Goal: Complete application form

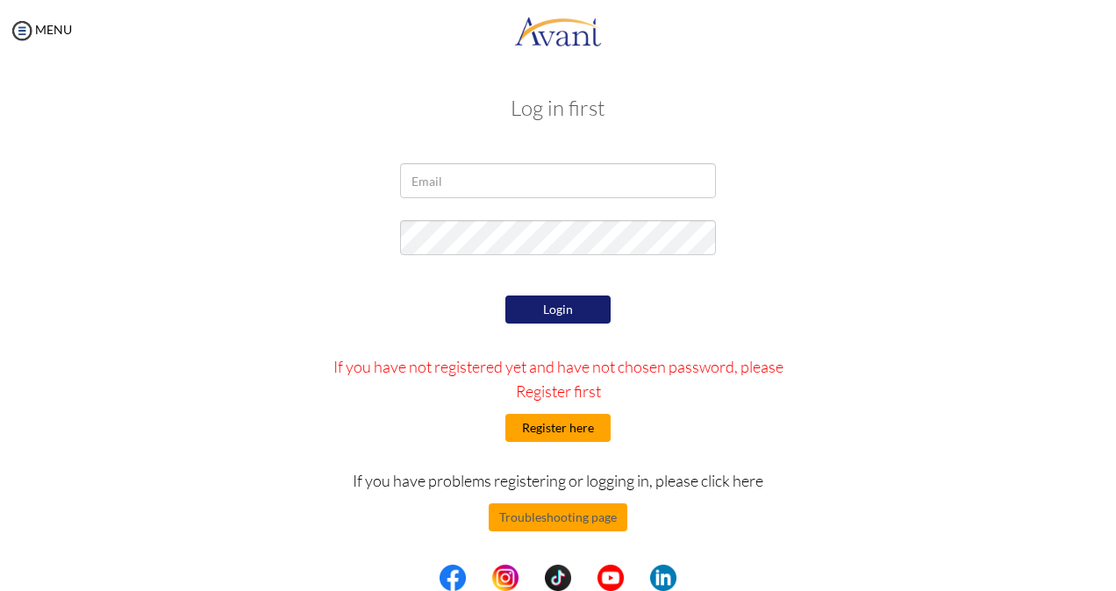
click at [572, 432] on button "Register here" at bounding box center [557, 428] width 105 height 28
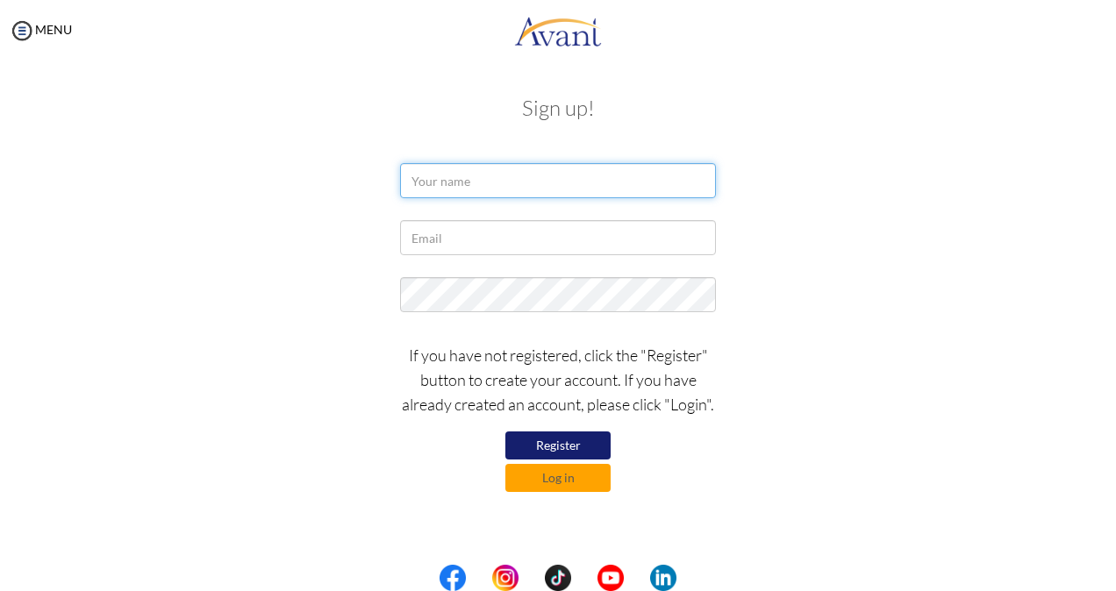
click at [574, 175] on input "text" at bounding box center [558, 180] width 316 height 35
type input "Sheryl Tagabi Ramos"
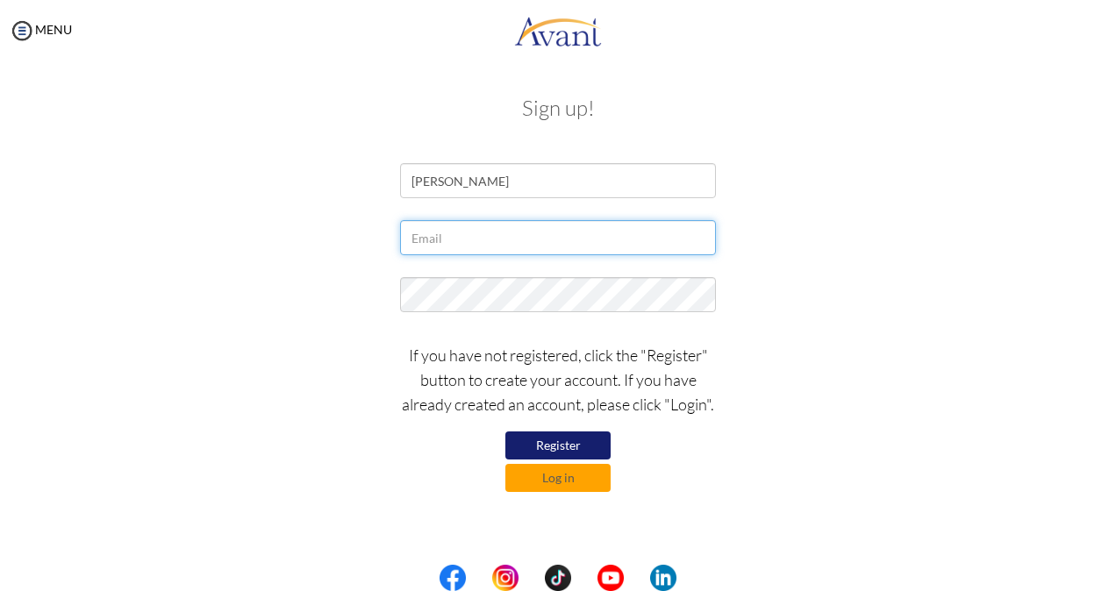
click at [486, 240] on input "text" at bounding box center [558, 237] width 316 height 35
type input "sherylrafael_24@yahoo.com"
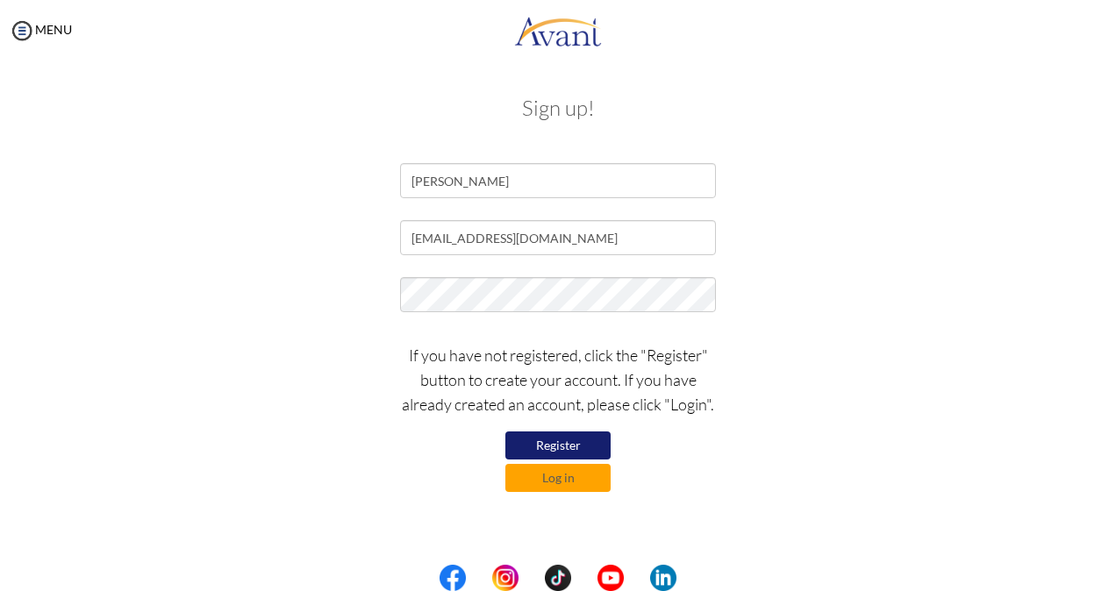
click at [582, 444] on button "Register" at bounding box center [557, 446] width 105 height 28
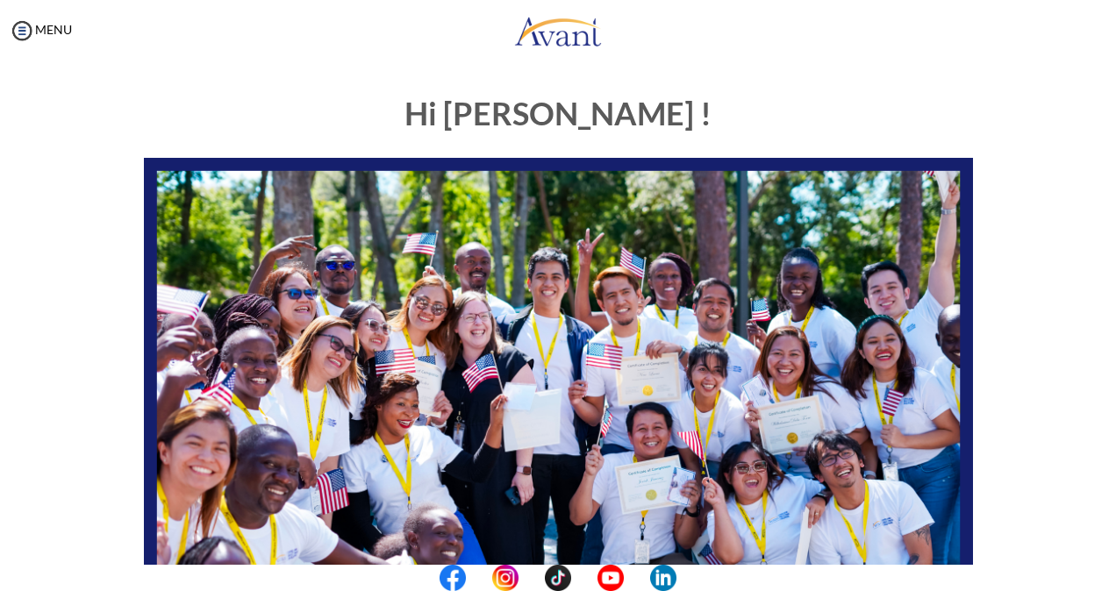
click at [1054, 80] on div "Hi [PERSON_NAME] ! START HERE: Avant Video Library My Process My Resources Abou…" at bounding box center [558, 505] width 1027 height 852
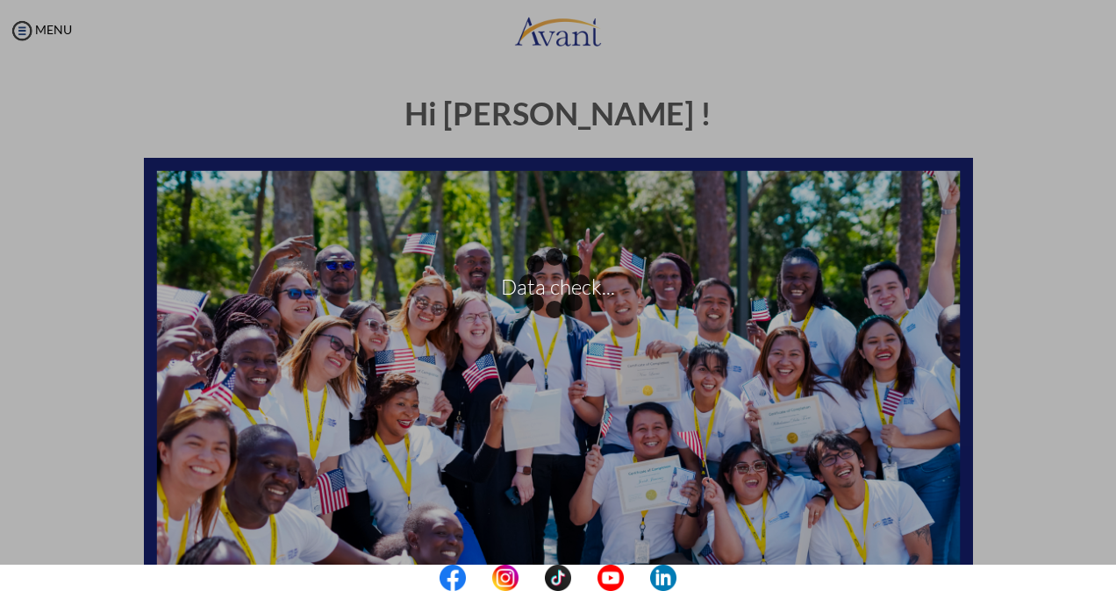
click at [1027, 296] on p "Data check..." at bounding box center [558, 296] width 1116 height 42
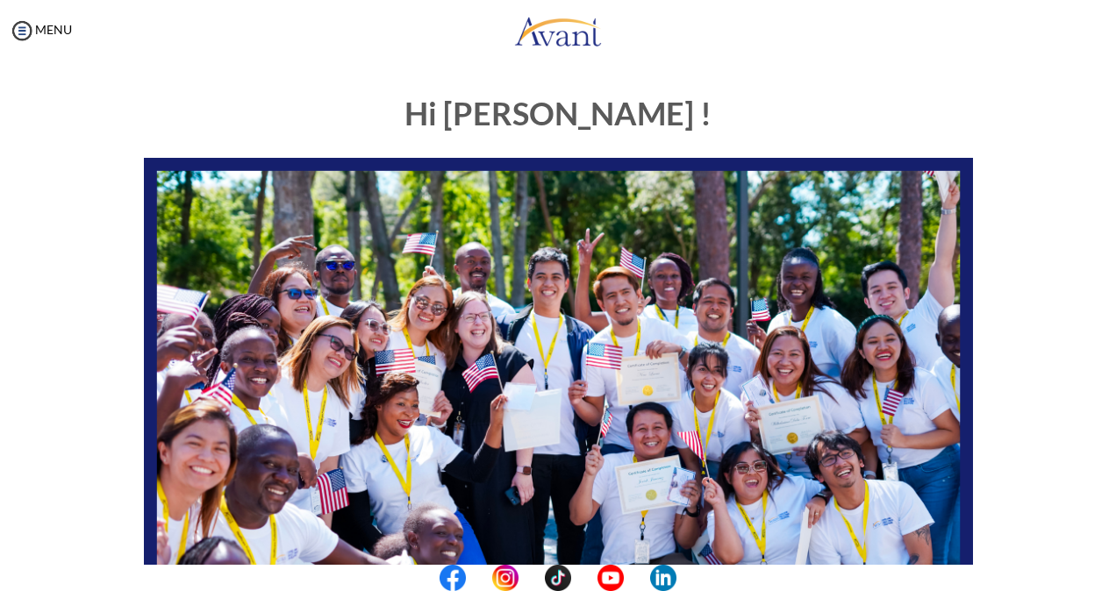
scroll to position [383, 0]
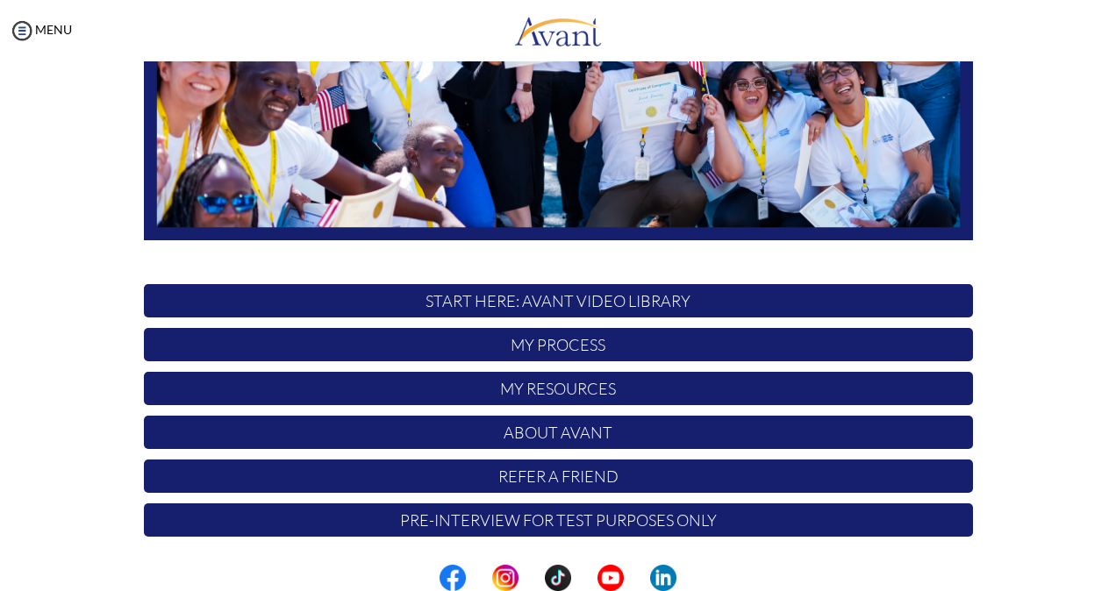
click at [715, 527] on p "Pre-Interview for test purposes only" at bounding box center [558, 520] width 829 height 33
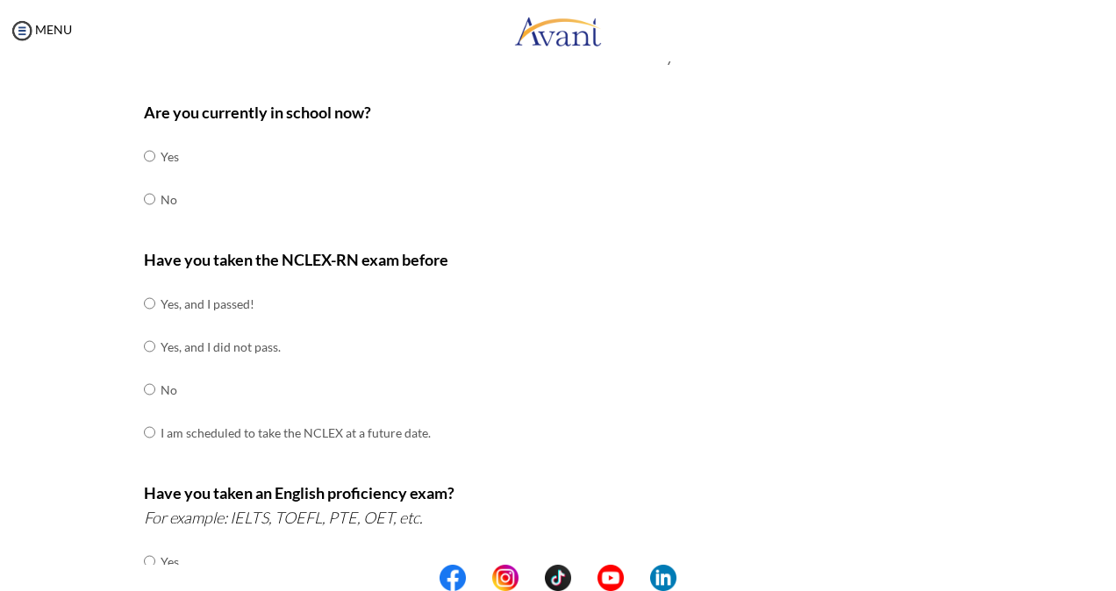
scroll to position [88, 0]
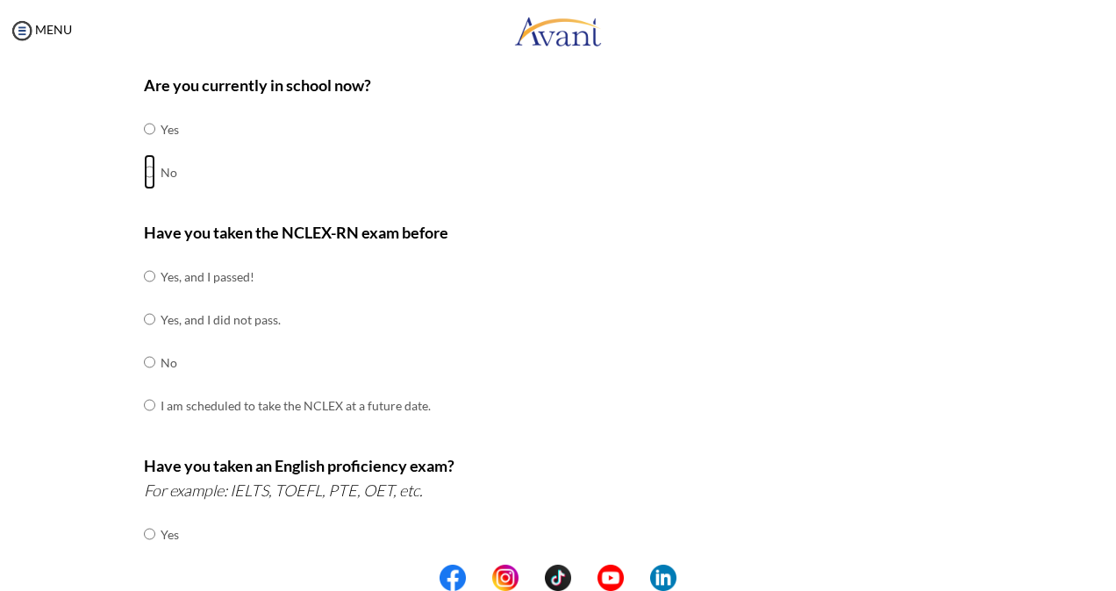
click at [144, 147] on input "radio" at bounding box center [149, 128] width 11 height 35
radio input "true"
click at [144, 274] on input "radio" at bounding box center [149, 276] width 11 height 35
radio input "true"
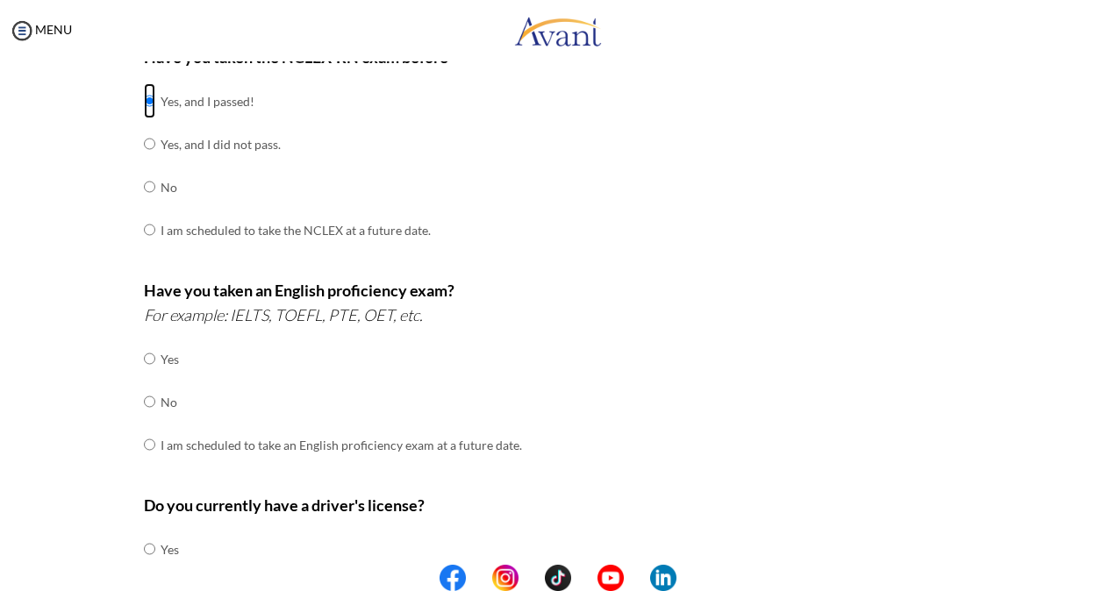
scroll to position [351, 0]
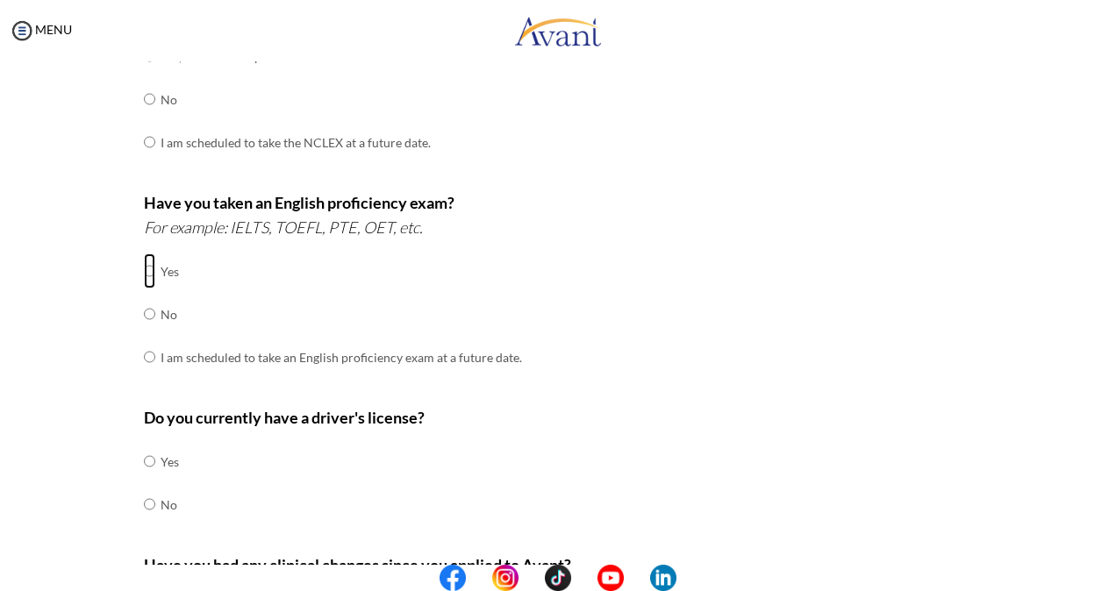
click at [144, 272] on input "radio" at bounding box center [149, 271] width 11 height 35
radio input "true"
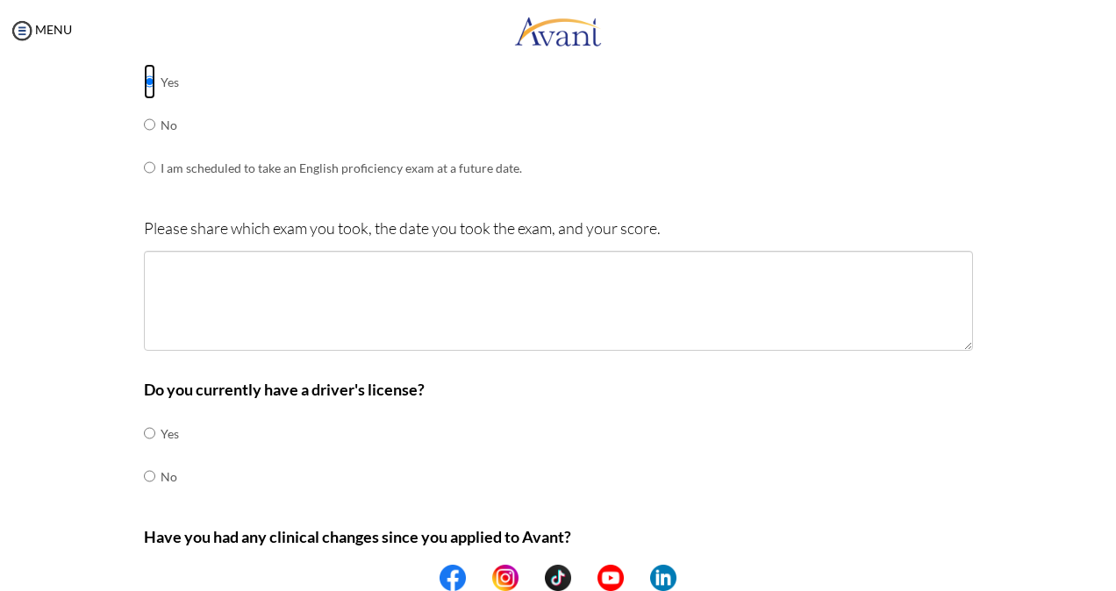
scroll to position [513, 0]
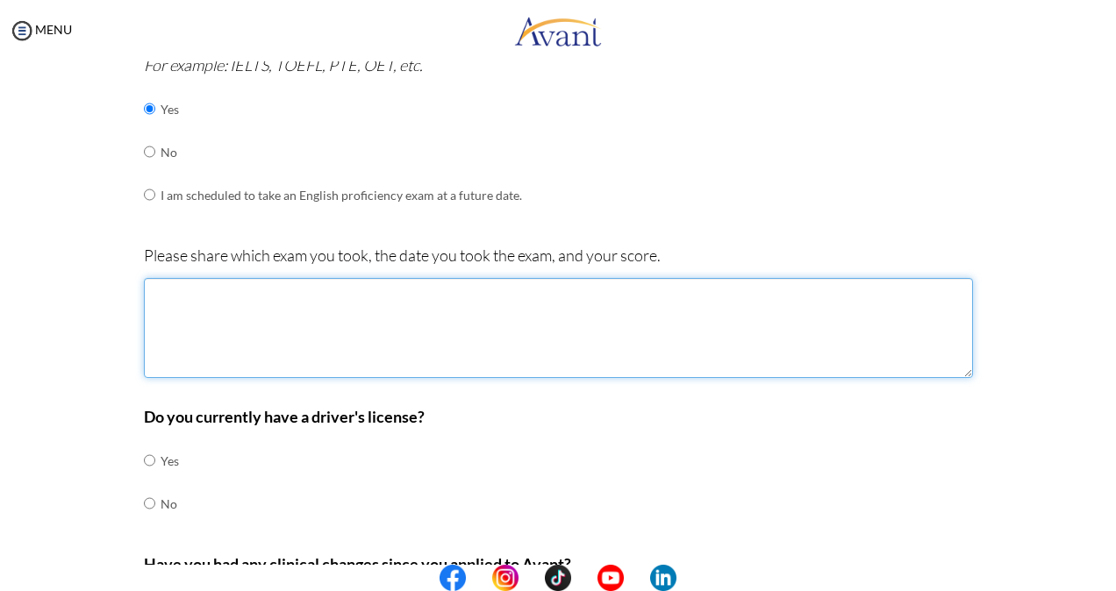
click at [189, 309] on textarea at bounding box center [558, 328] width 829 height 100
click at [173, 290] on textarea "OET, [DATE]" at bounding box center [558, 328] width 829 height 100
click at [174, 286] on textarea "OET, [DATE]" at bounding box center [558, 328] width 829 height 100
click at [175, 287] on textarea "OET, [DATE]" at bounding box center [558, 328] width 829 height 100
click at [285, 291] on textarea "OET, [DATE]" at bounding box center [558, 328] width 829 height 100
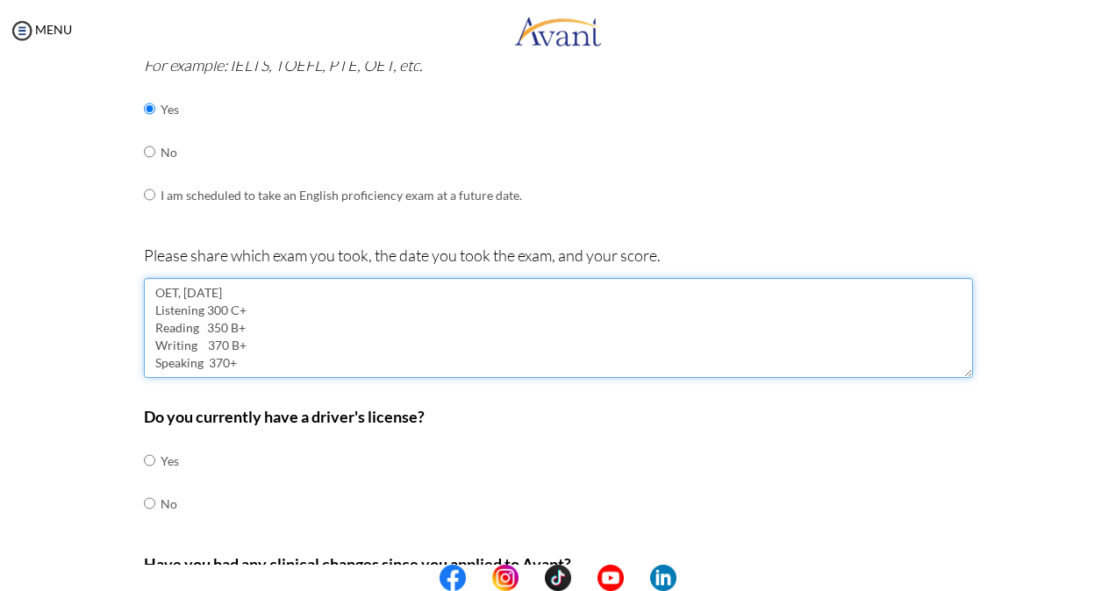
click at [317, 341] on textarea "OET, [DATE] Listening 300 C+ Reading 350 B+ Writing 370 B+ Speaking 370+" at bounding box center [558, 328] width 829 height 100
click at [258, 360] on textarea "OET, [DATE] Listening 300 C+ Reading 350 B+ Writing 370 B+ Speaking 370+" at bounding box center [558, 328] width 829 height 100
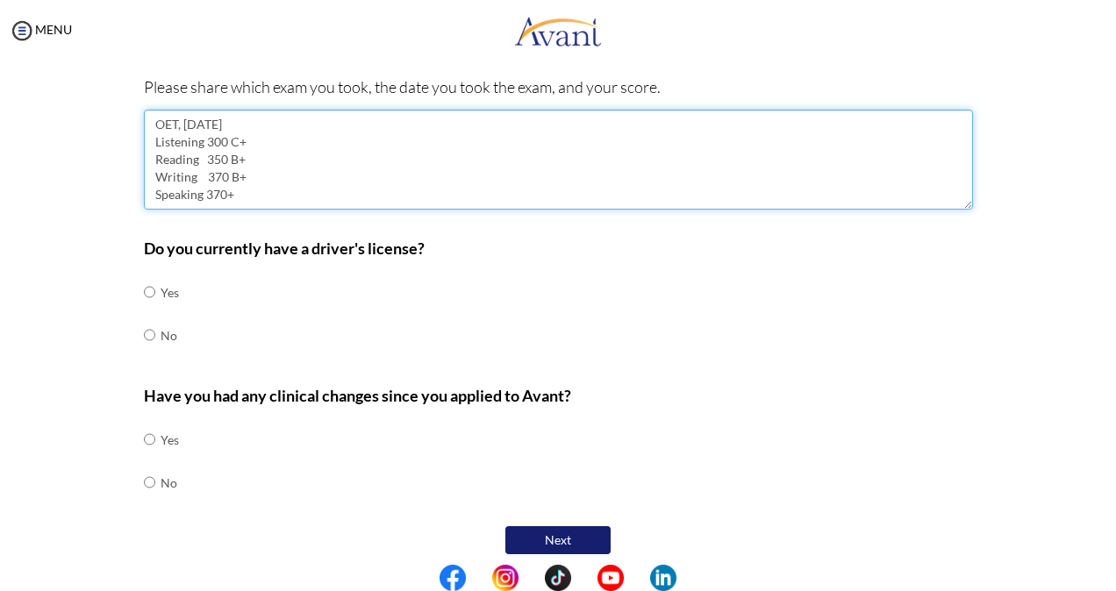
scroll to position [689, 0]
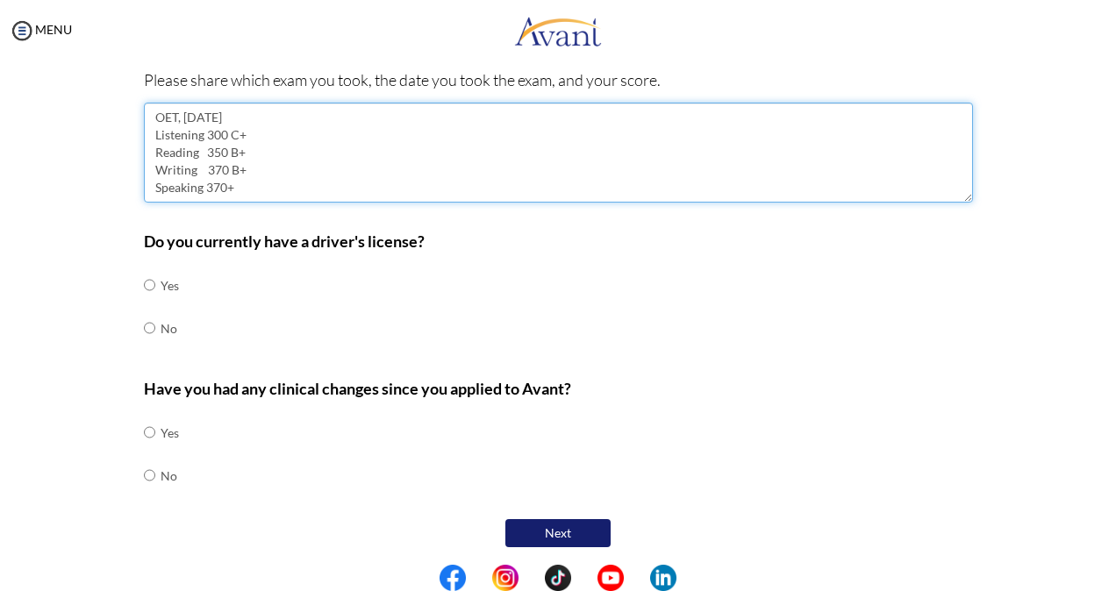
type textarea "OET, [DATE] Listening 300 C+ Reading 350 B+ Writing 370 B+ Speaking 370+"
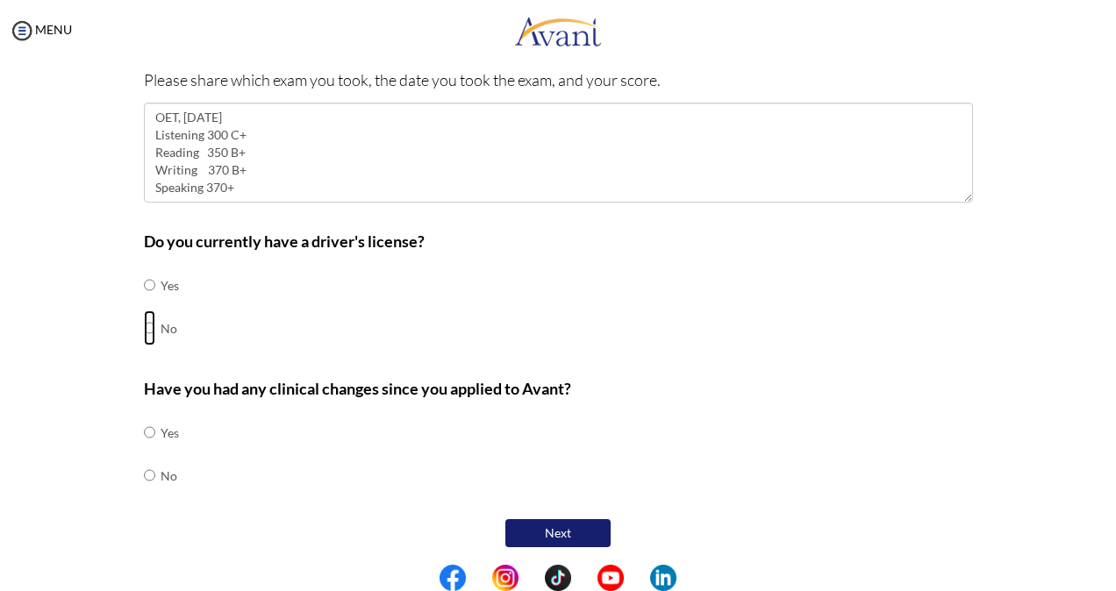
click at [144, 303] on input "radio" at bounding box center [149, 285] width 11 height 35
radio input "true"
click at [144, 450] on input "radio" at bounding box center [149, 432] width 11 height 35
radio input "true"
click at [541, 530] on button "Next" at bounding box center [557, 534] width 105 height 30
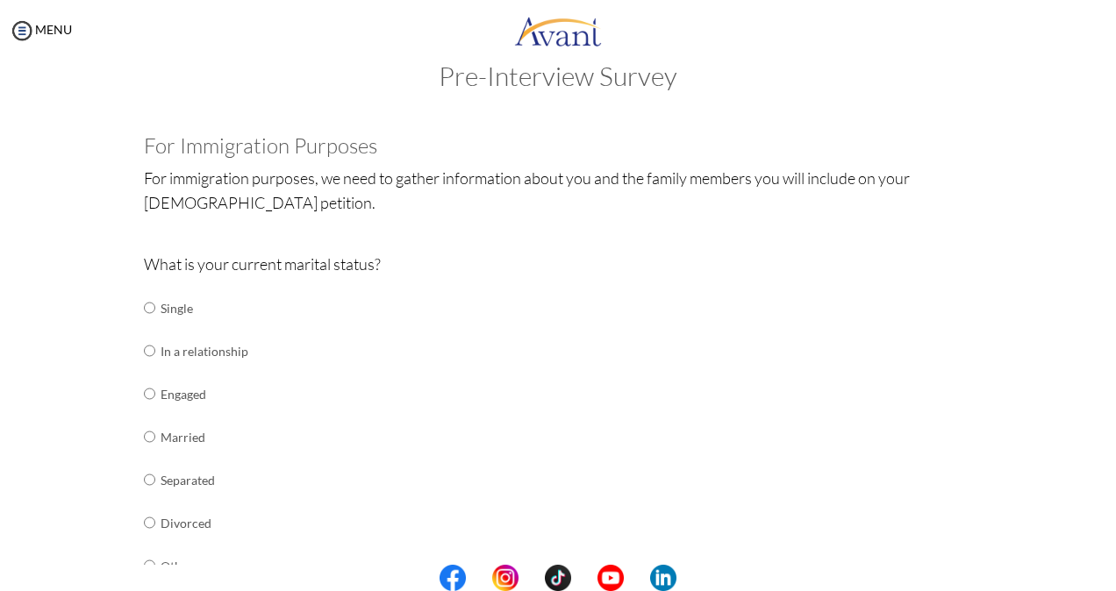
scroll to position [211, 0]
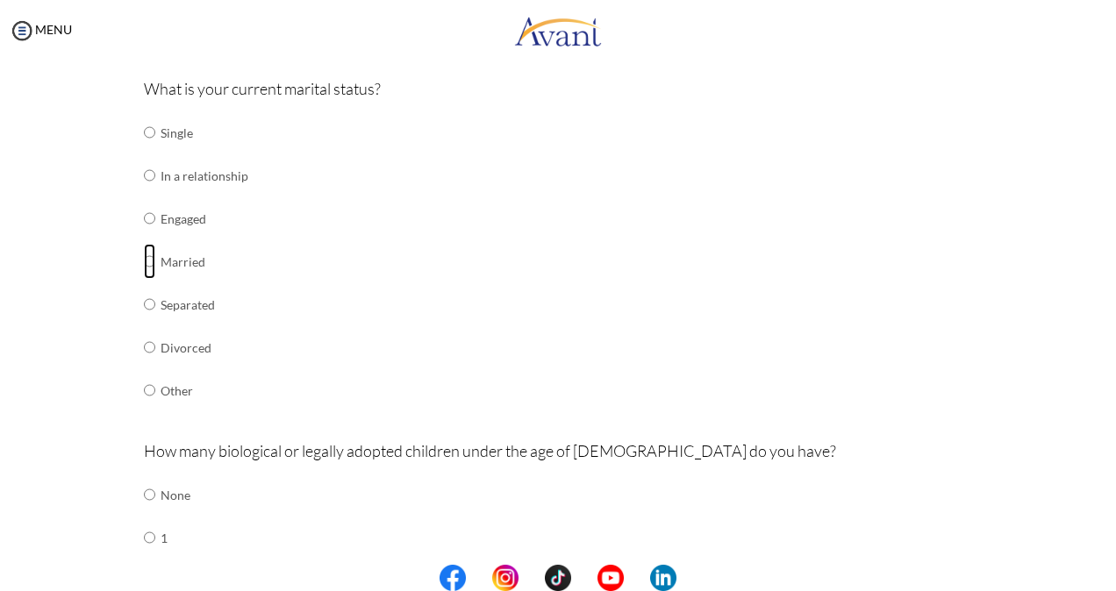
click at [144, 150] on input "radio" at bounding box center [149, 132] width 11 height 35
radio input "true"
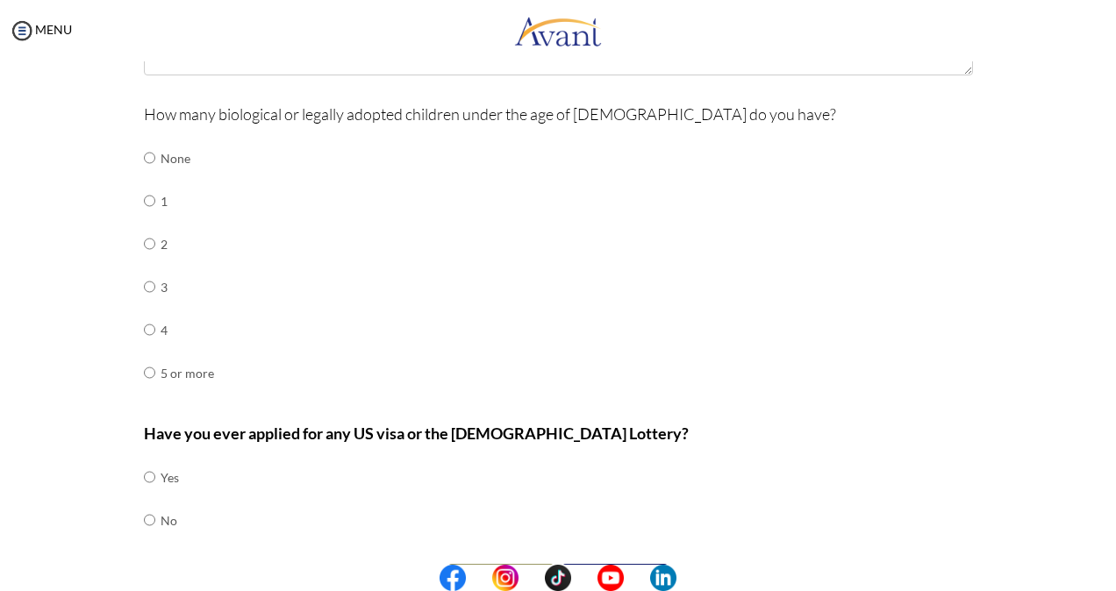
scroll to position [737, 0]
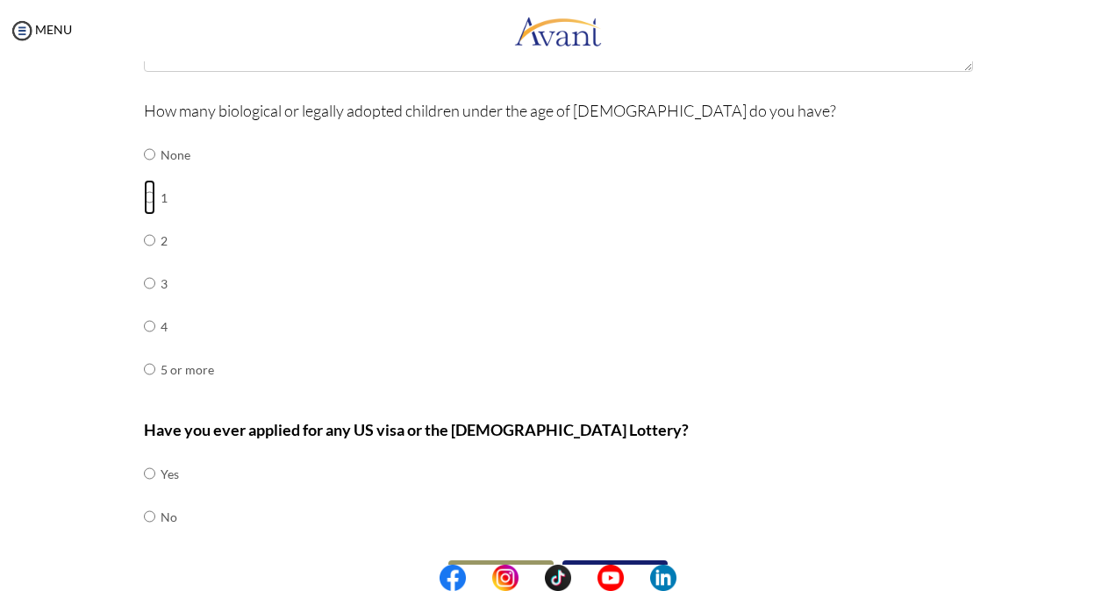
click at [144, 172] on input "radio" at bounding box center [149, 154] width 11 height 35
radio input "true"
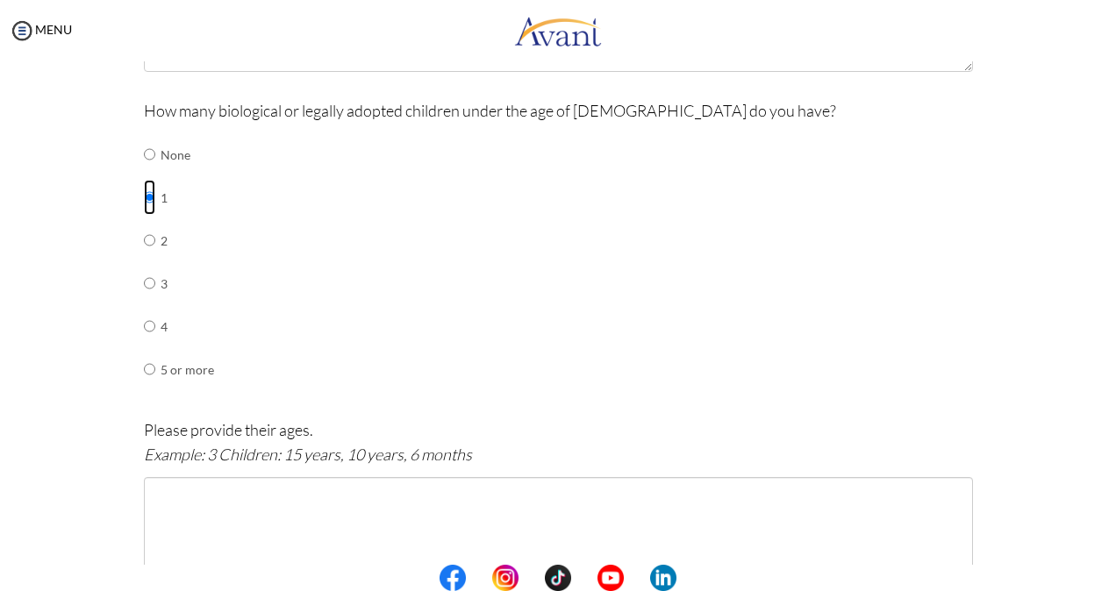
scroll to position [913, 0]
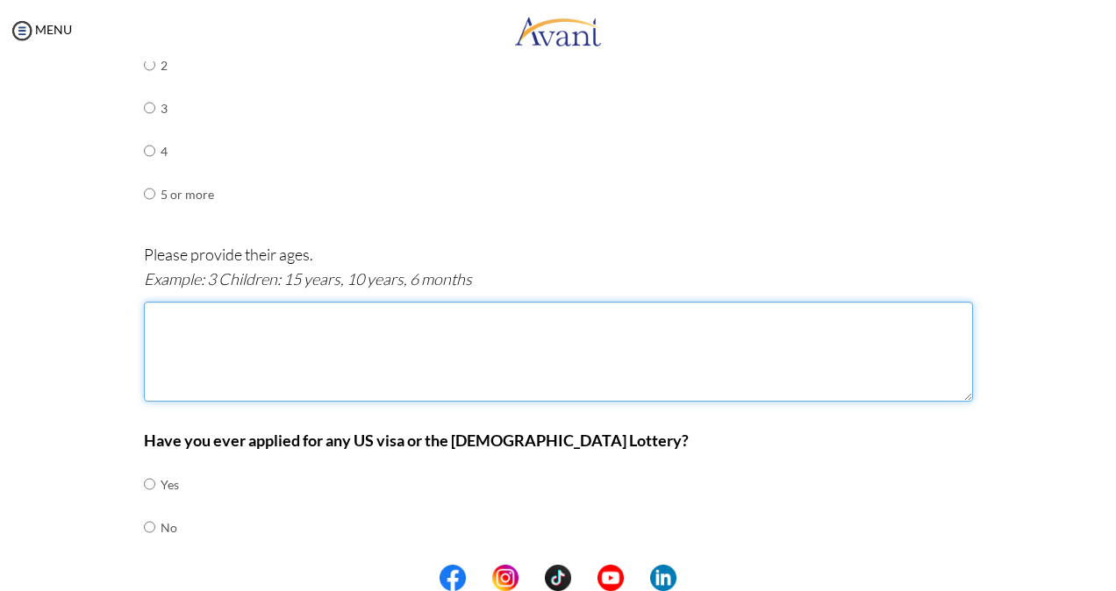
click at [342, 322] on textarea at bounding box center [558, 352] width 829 height 100
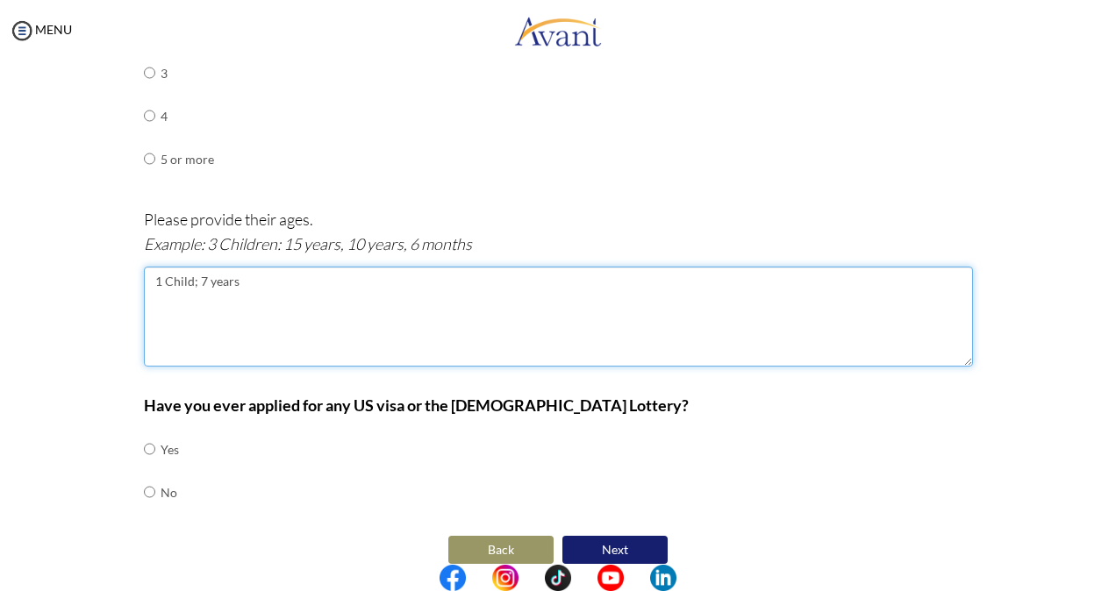
scroll to position [963, 0]
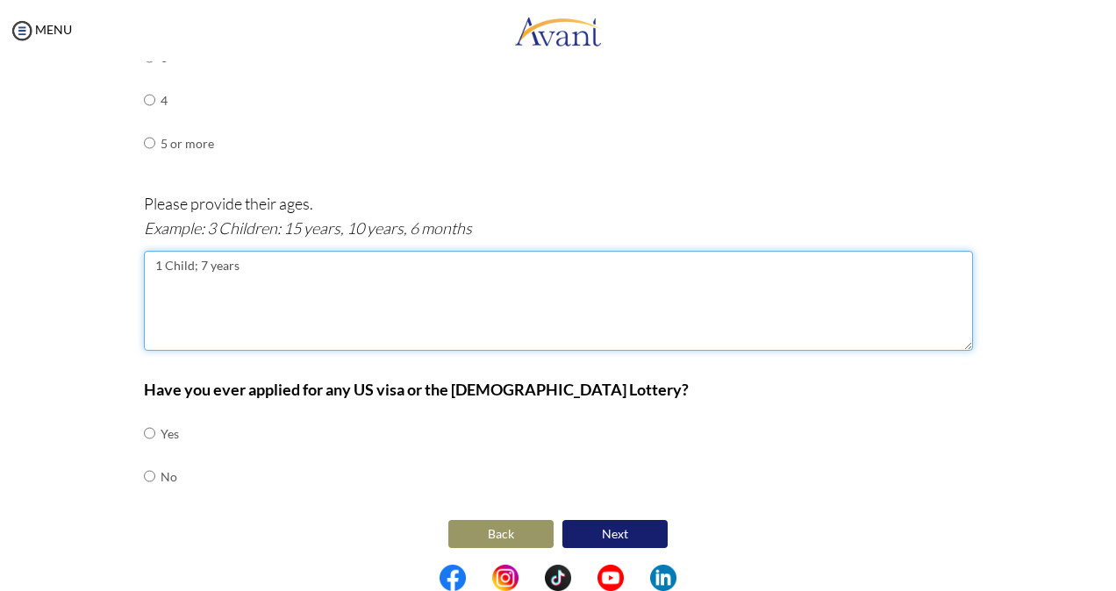
type textarea "1 Child; 7 years"
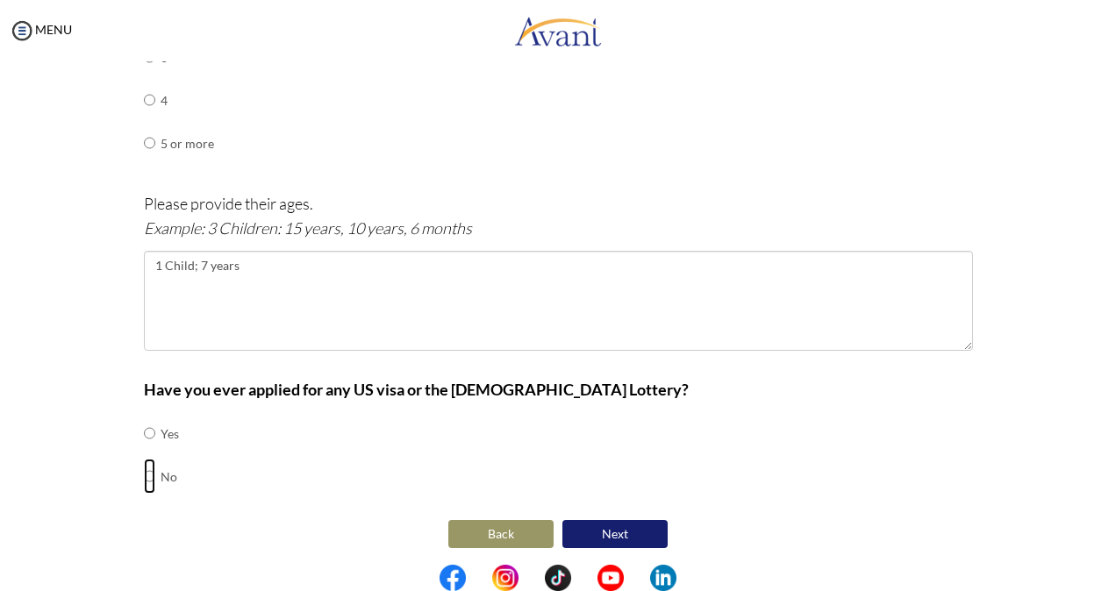
click at [144, 451] on input "radio" at bounding box center [149, 433] width 11 height 35
radio input "true"
click at [618, 532] on button "Next" at bounding box center [614, 534] width 105 height 28
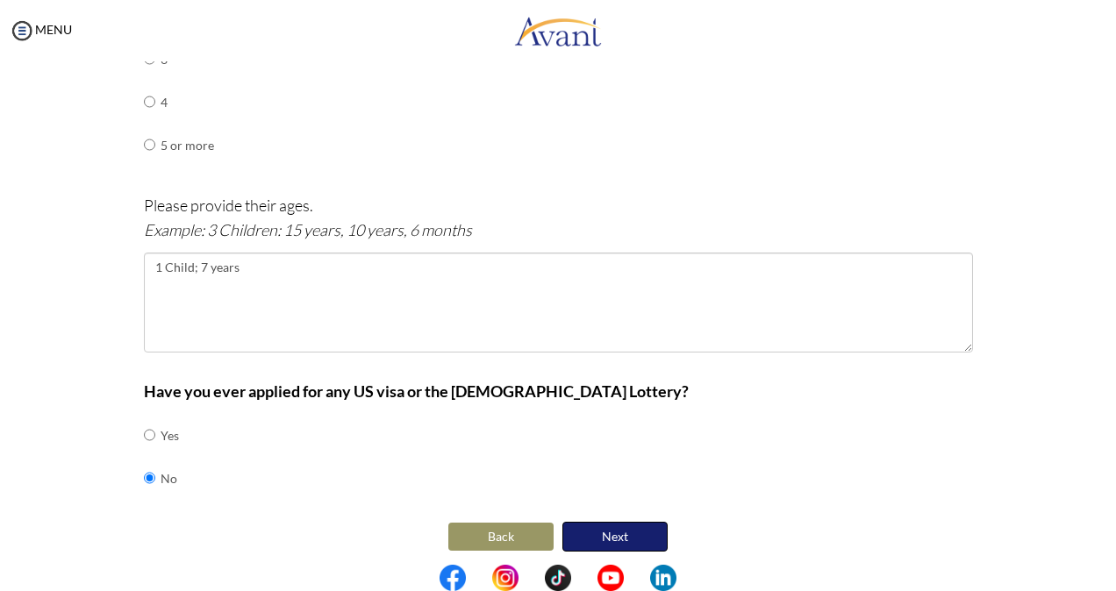
scroll to position [577, 0]
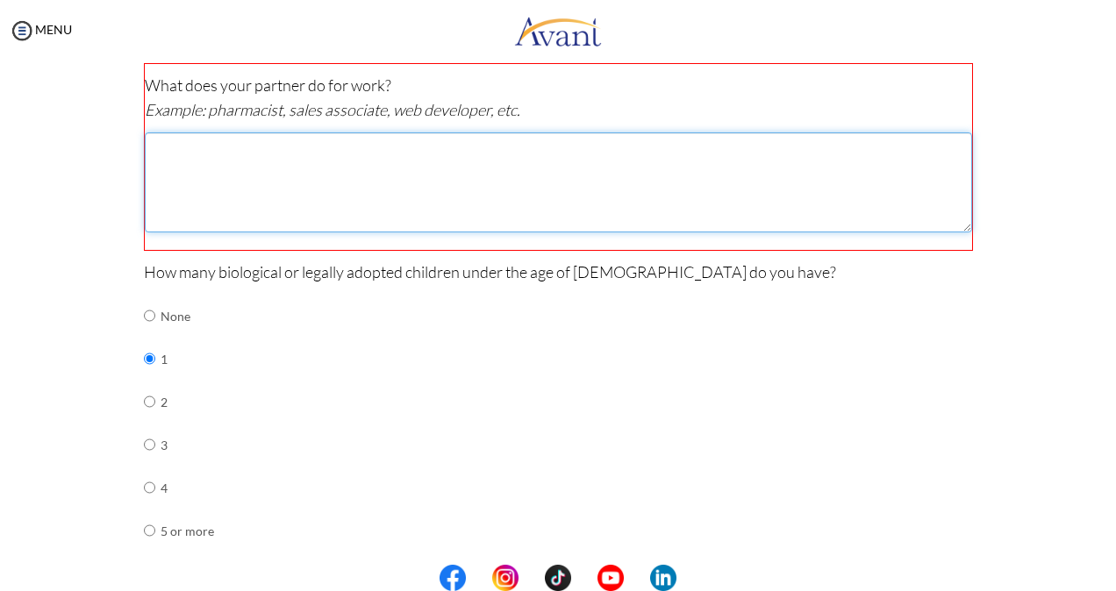
click at [323, 158] on textarea at bounding box center [558, 182] width 827 height 100
type textarea "l"
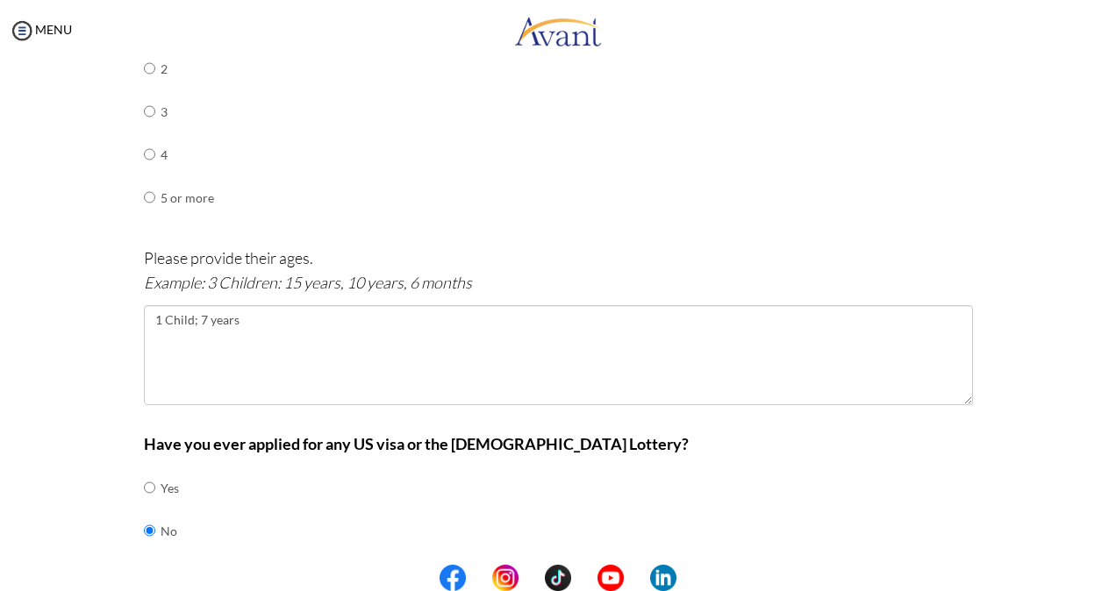
scroll to position [964, 0]
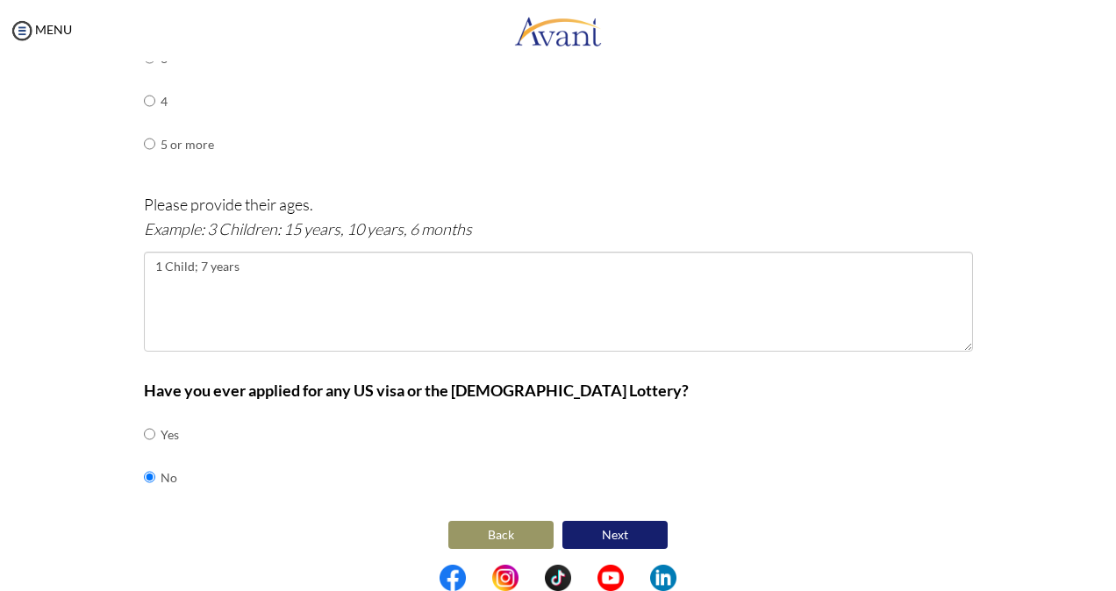
click at [484, 537] on button "Back" at bounding box center [500, 535] width 105 height 28
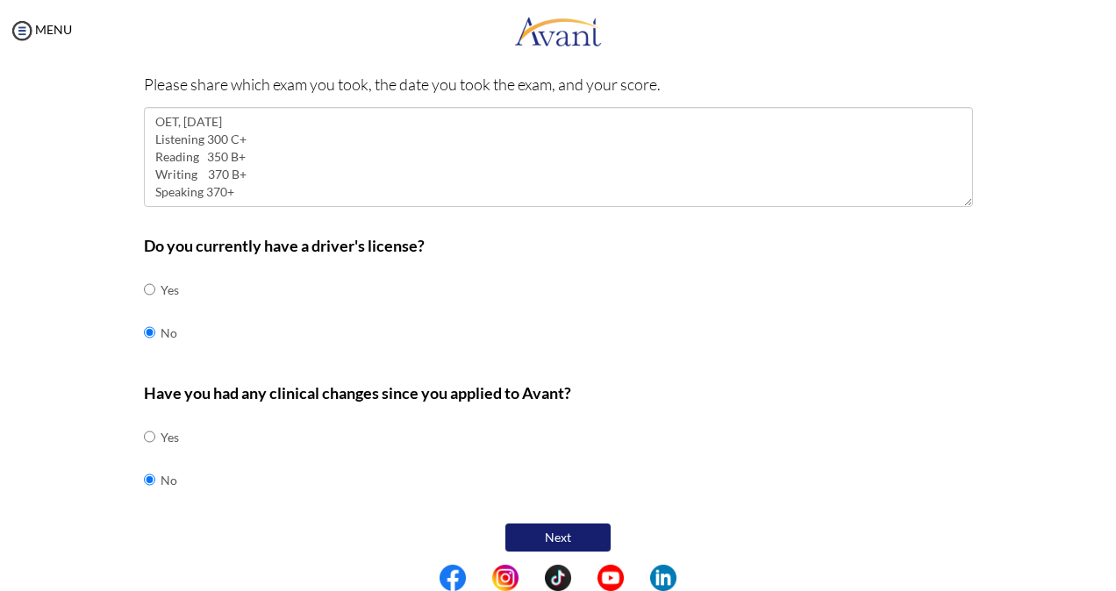
scroll to position [689, 0]
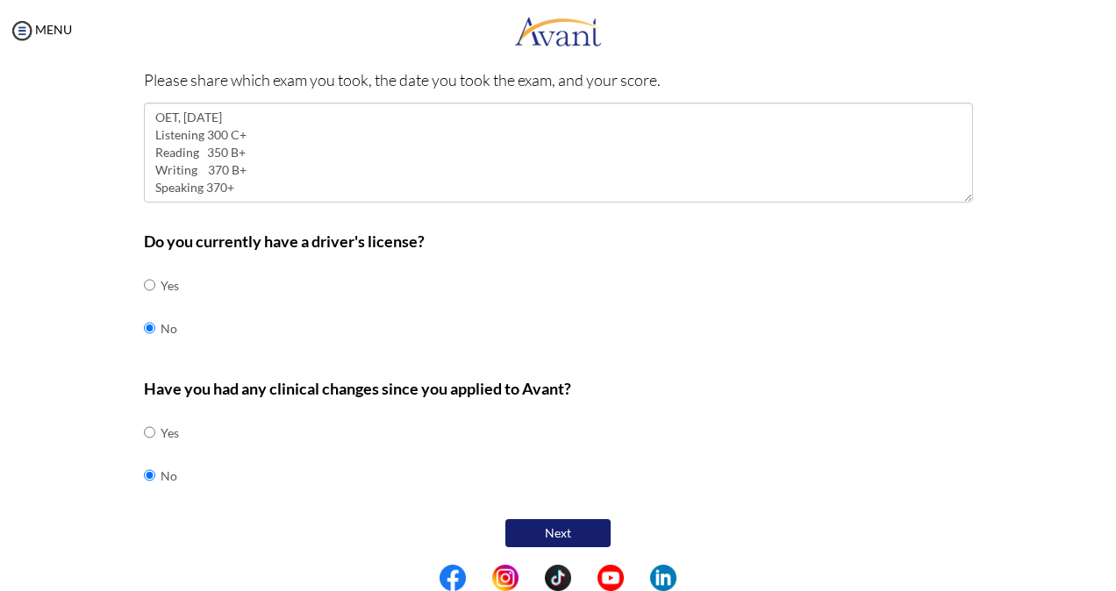
click at [557, 521] on button "Next" at bounding box center [557, 533] width 105 height 28
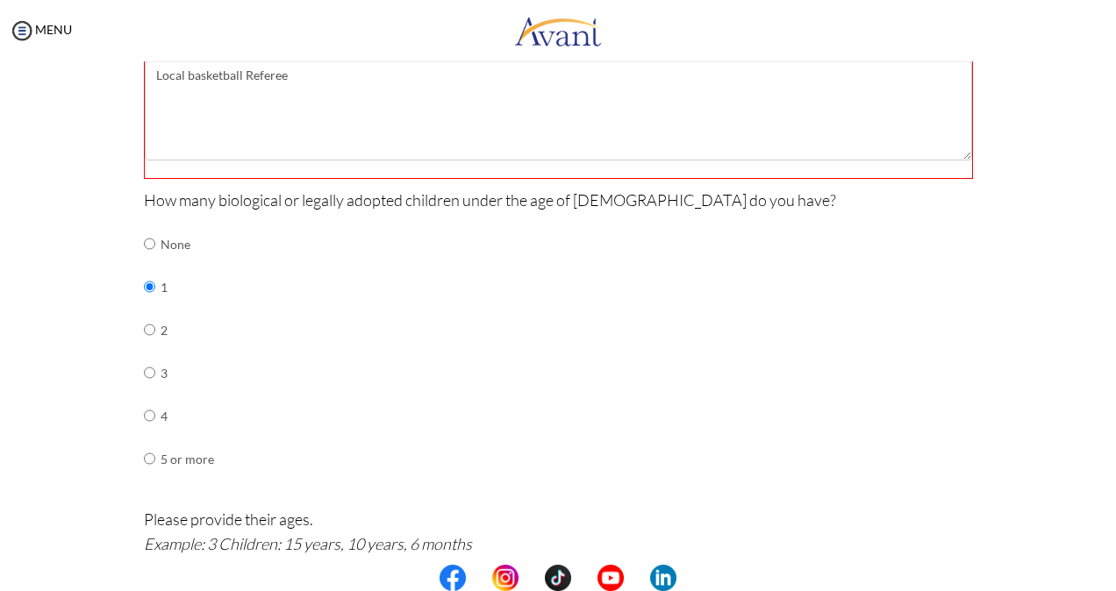
scroll to position [474, 0]
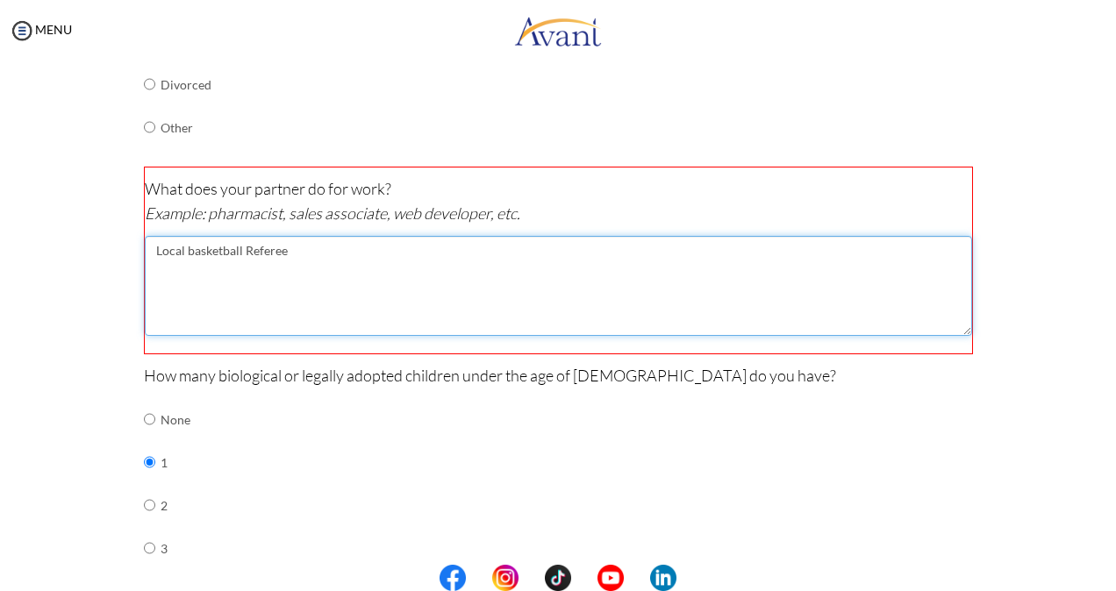
click at [346, 251] on textarea "Local basketball Referee" at bounding box center [558, 286] width 827 height 100
click at [307, 247] on textarea "Local basketball Referee" at bounding box center [558, 286] width 827 height 100
type textarea "L"
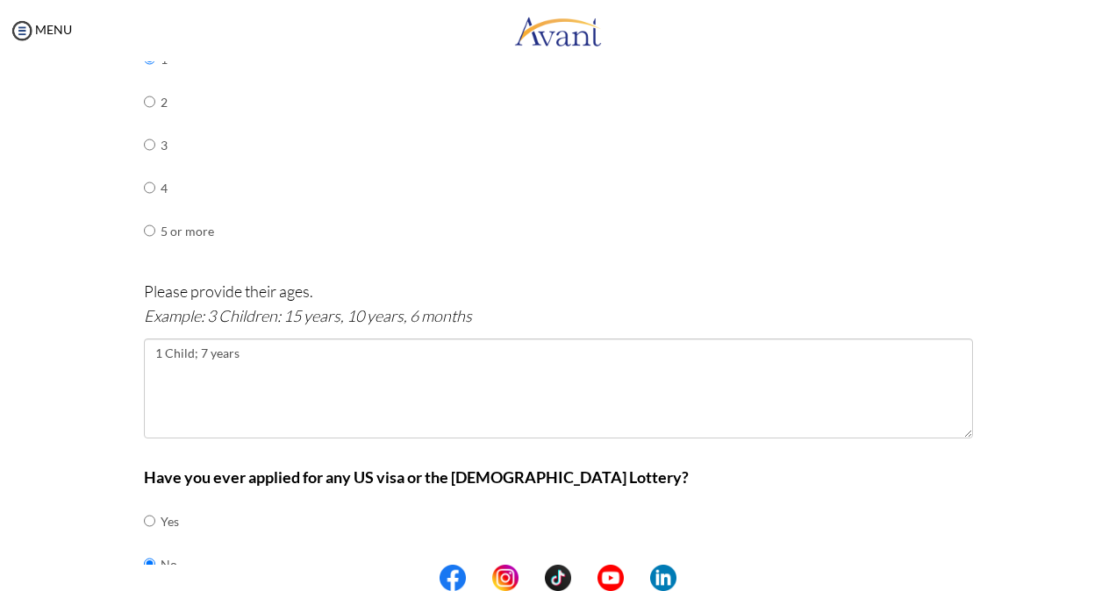
scroll to position [964, 0]
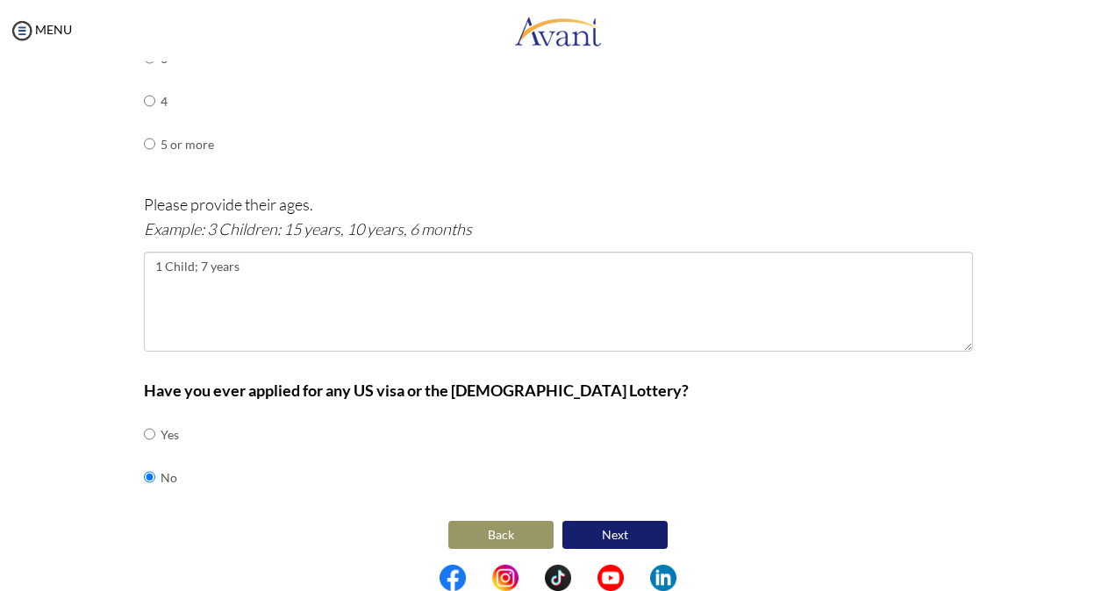
type textarea "Driver"
click at [599, 530] on button "Next" at bounding box center [614, 535] width 105 height 28
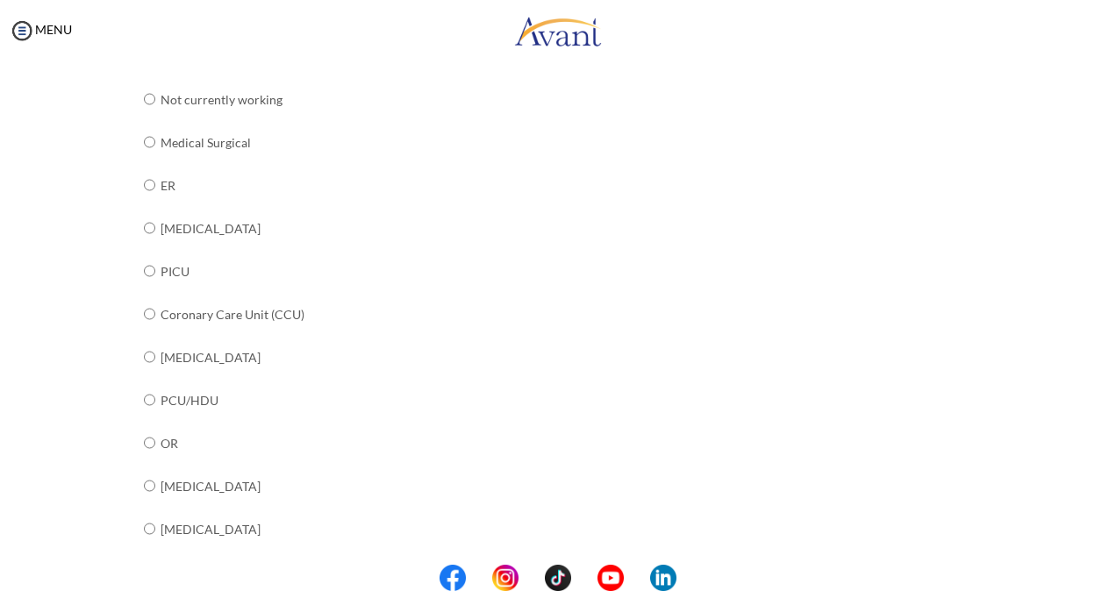
scroll to position [0, 0]
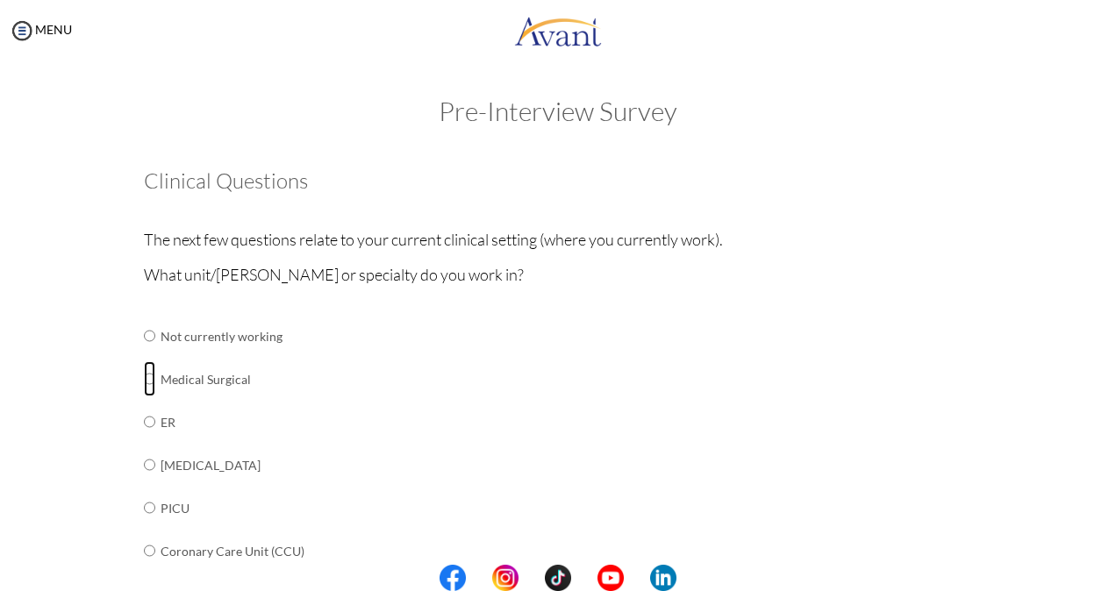
click at [144, 354] on input "radio" at bounding box center [149, 336] width 11 height 35
radio input "true"
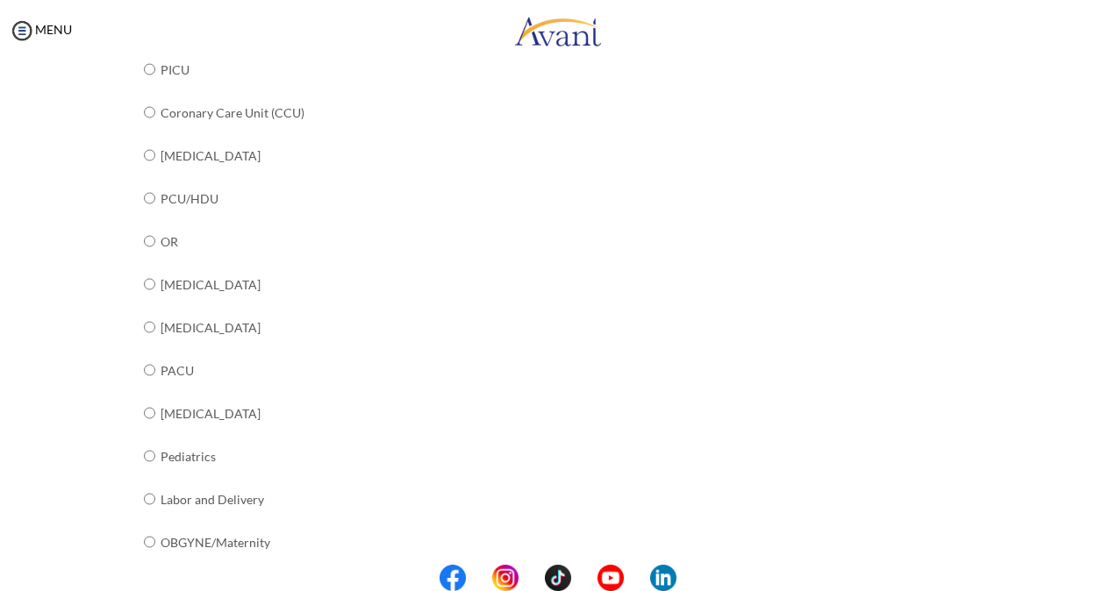
scroll to position [676, 0]
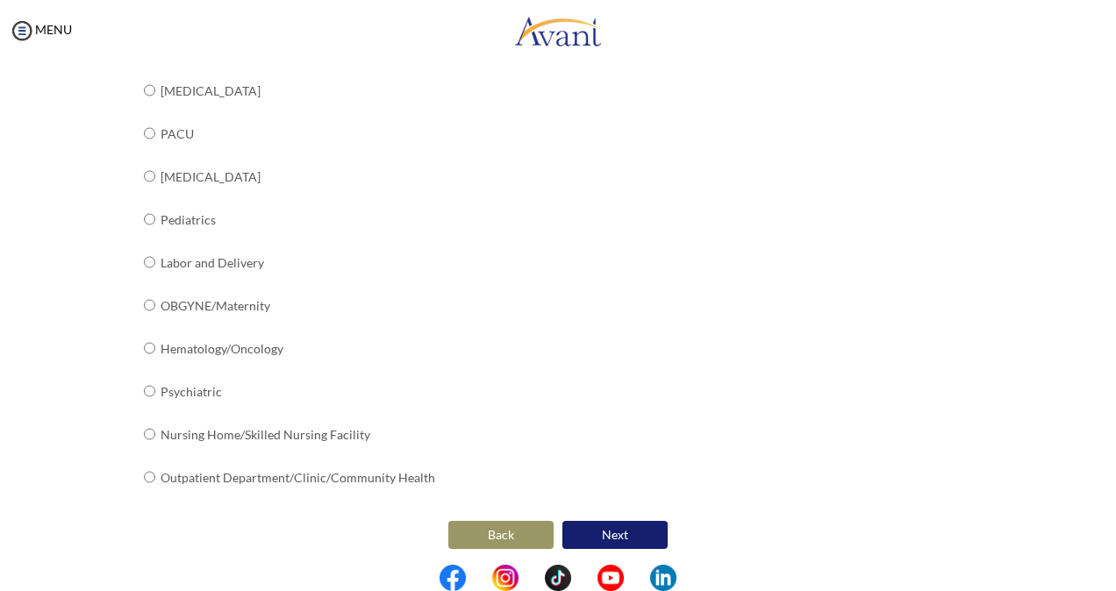
click at [628, 527] on button "Next" at bounding box center [614, 535] width 105 height 28
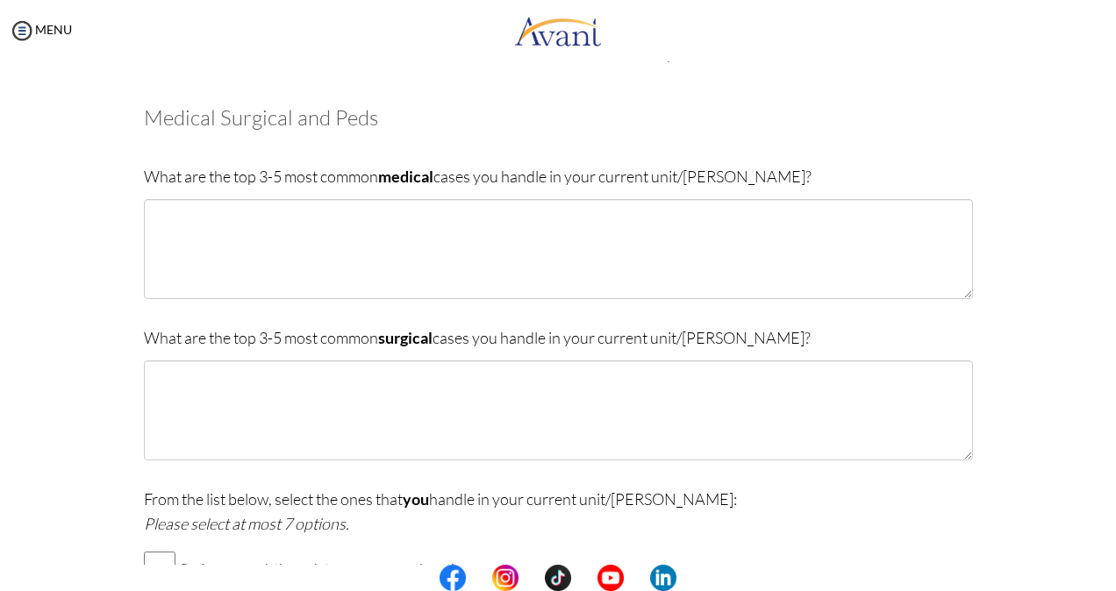
scroll to position [0, 0]
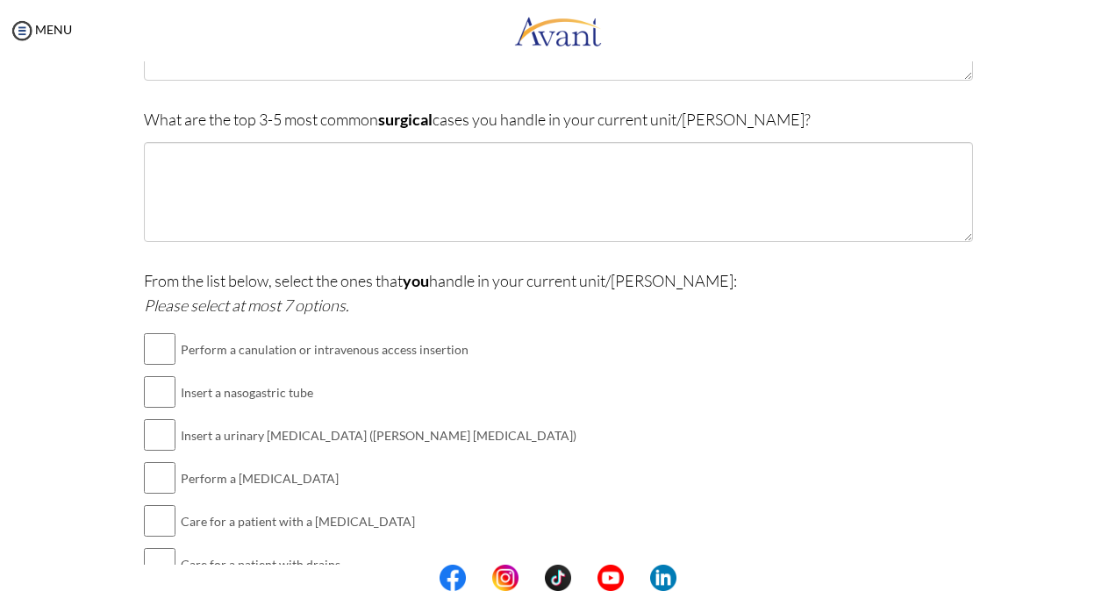
scroll to position [457, 0]
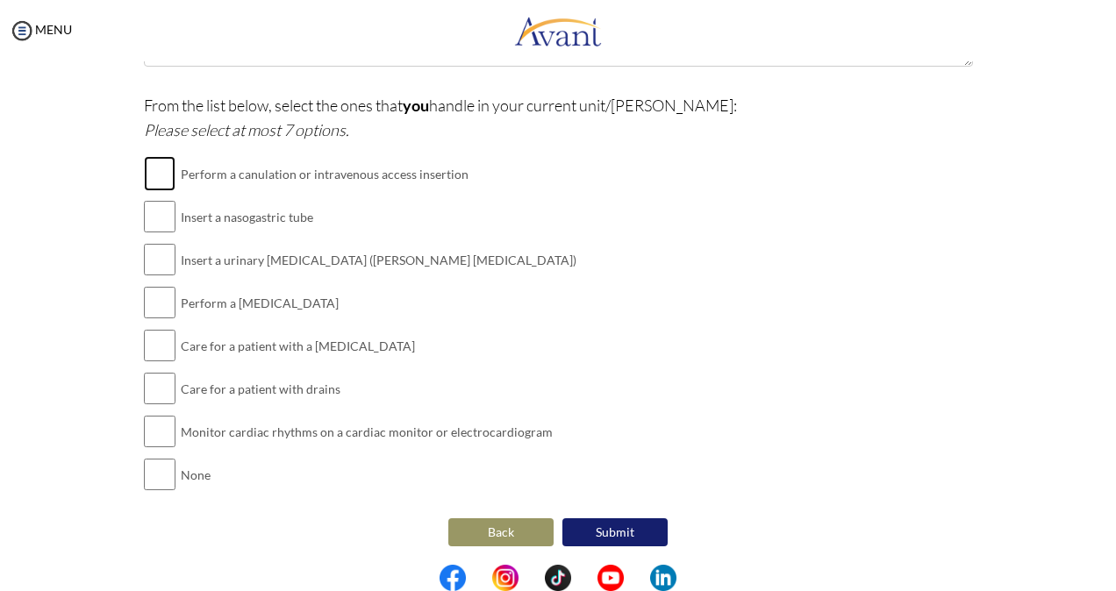
click at [148, 175] on input "checkbox" at bounding box center [160, 173] width 32 height 35
checkbox input "true"
click at [154, 215] on input "checkbox" at bounding box center [160, 216] width 32 height 35
checkbox input "true"
click at [156, 260] on input "checkbox" at bounding box center [160, 259] width 32 height 35
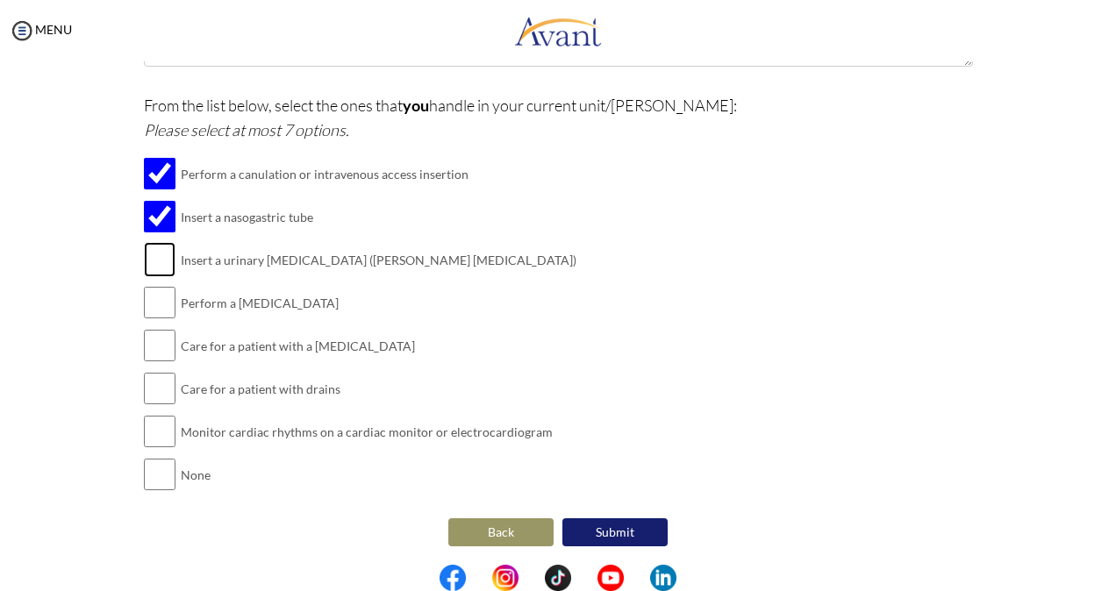
checkbox input "true"
click at [161, 309] on input "checkbox" at bounding box center [160, 302] width 32 height 35
checkbox input "true"
click at [161, 349] on input "checkbox" at bounding box center [160, 345] width 32 height 35
checkbox input "true"
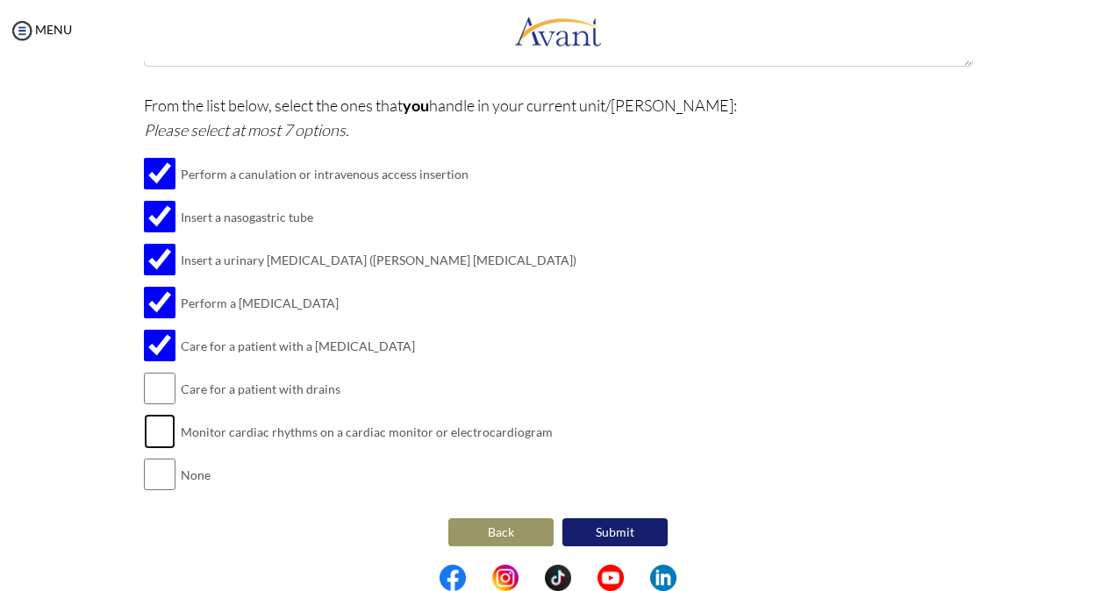
click at [157, 427] on input "checkbox" at bounding box center [160, 431] width 32 height 35
checkbox input "true"
click at [492, 530] on button "Back" at bounding box center [500, 533] width 105 height 28
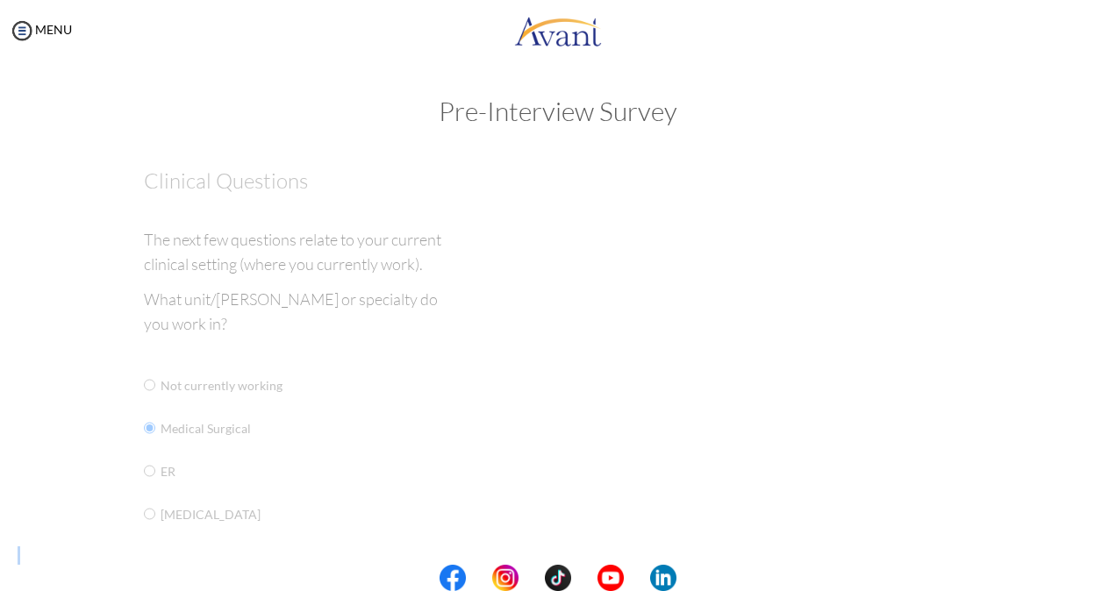
click at [492, 530] on div "Pre-Interview Survey Are you currently in school now? Yes No Have you taken the…" at bounding box center [558, 366] width 1081 height 538
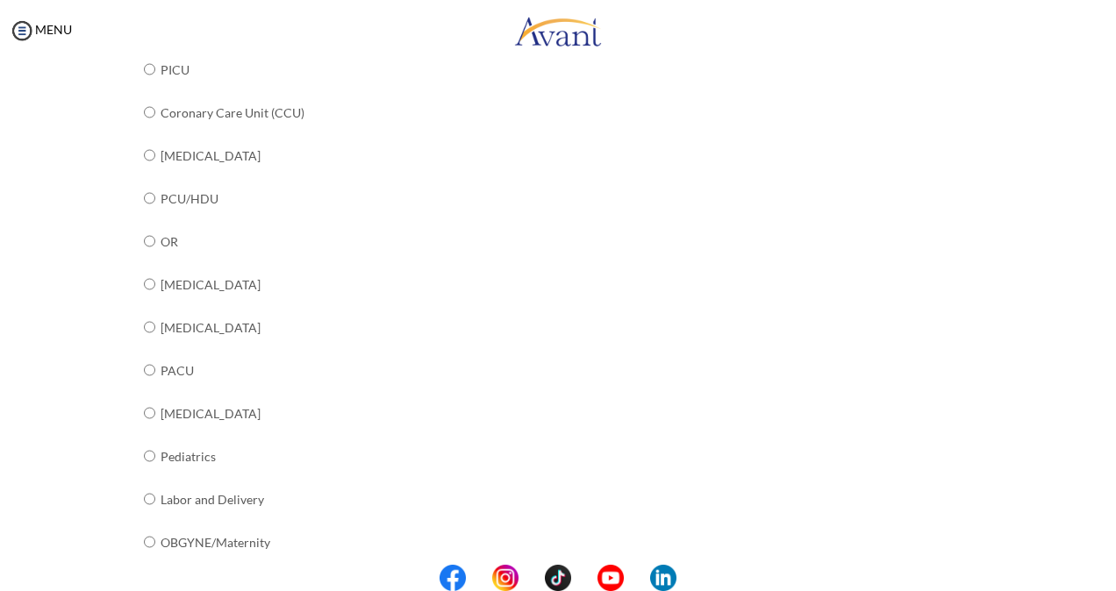
scroll to position [676, 0]
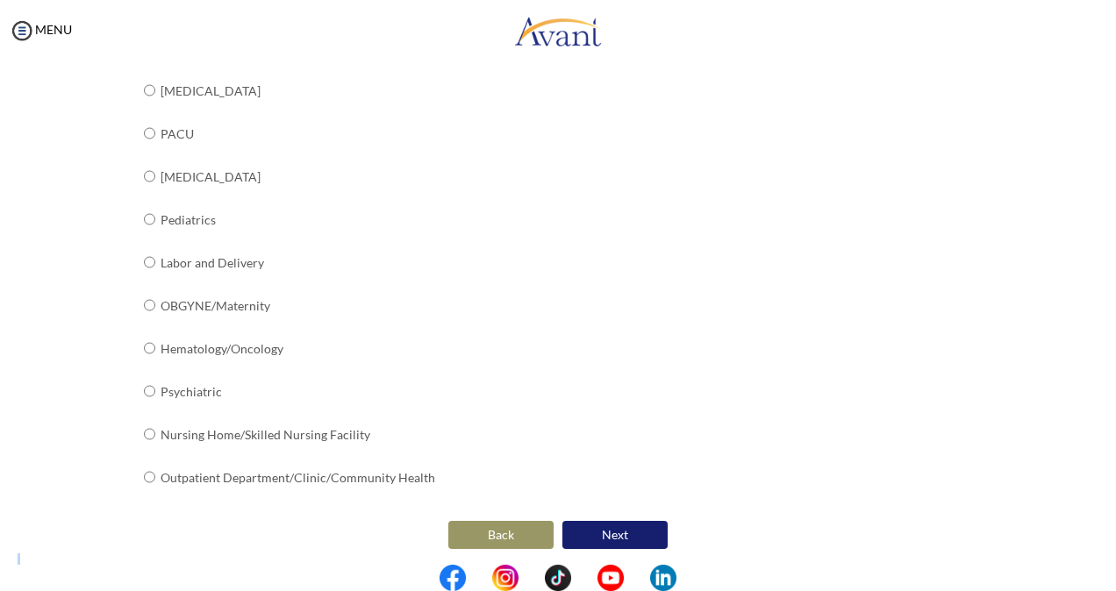
click at [490, 535] on button "Back" at bounding box center [500, 535] width 105 height 28
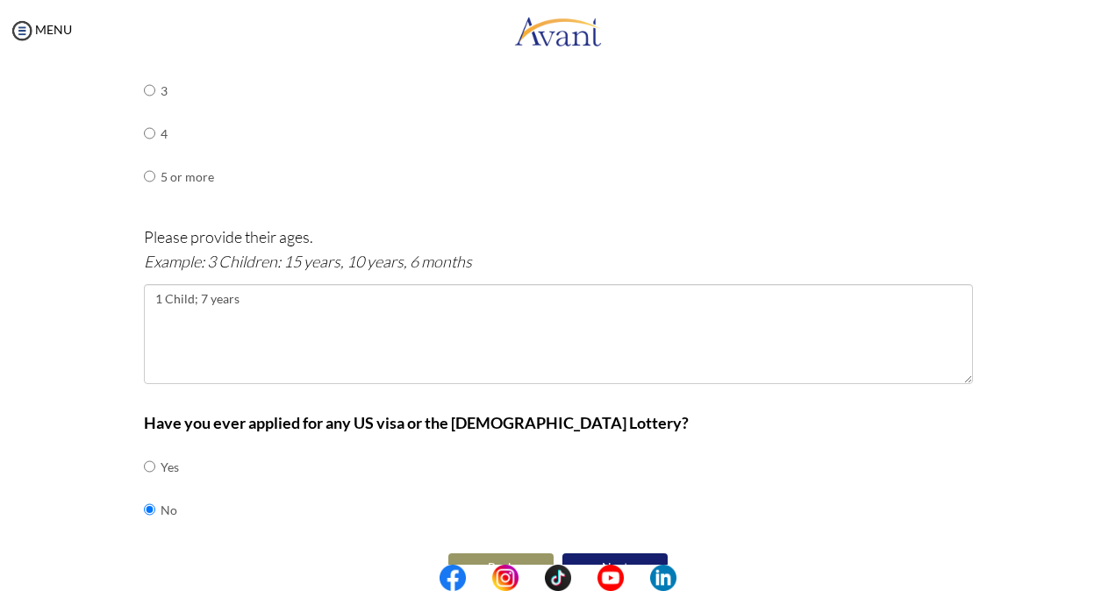
scroll to position [963, 0]
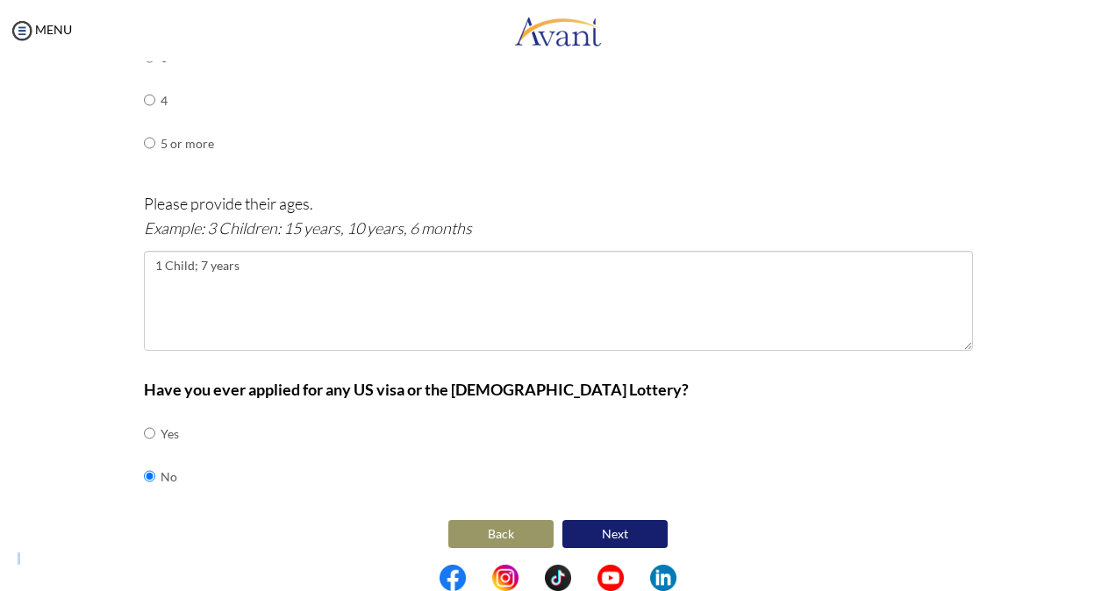
click at [495, 531] on button "Back" at bounding box center [500, 534] width 105 height 28
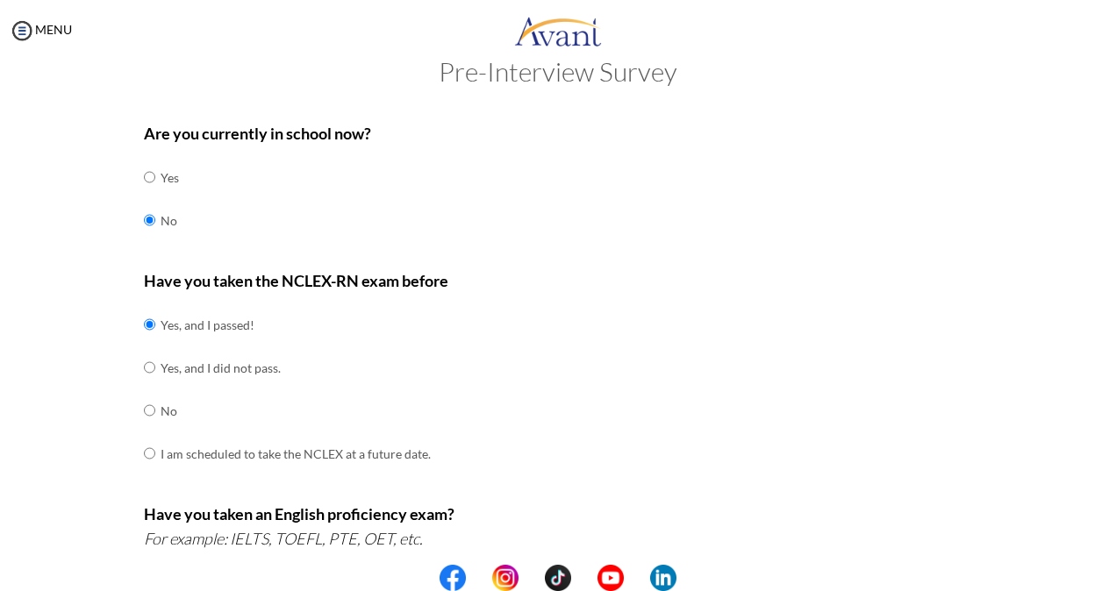
scroll to position [0, 0]
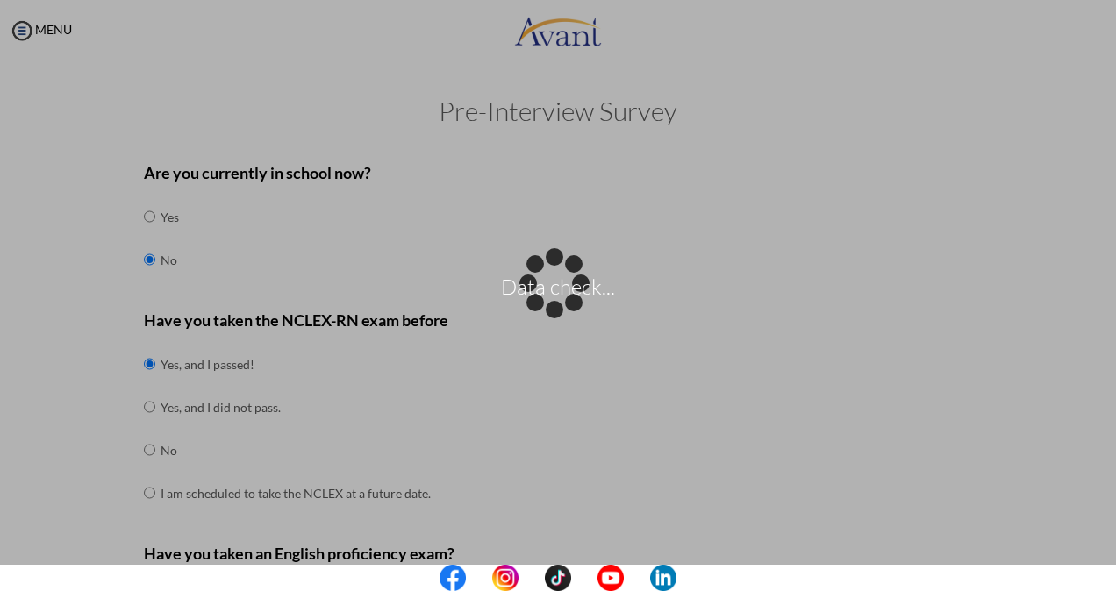
click at [567, 283] on div "Data check..." at bounding box center [558, 295] width 25 height 25
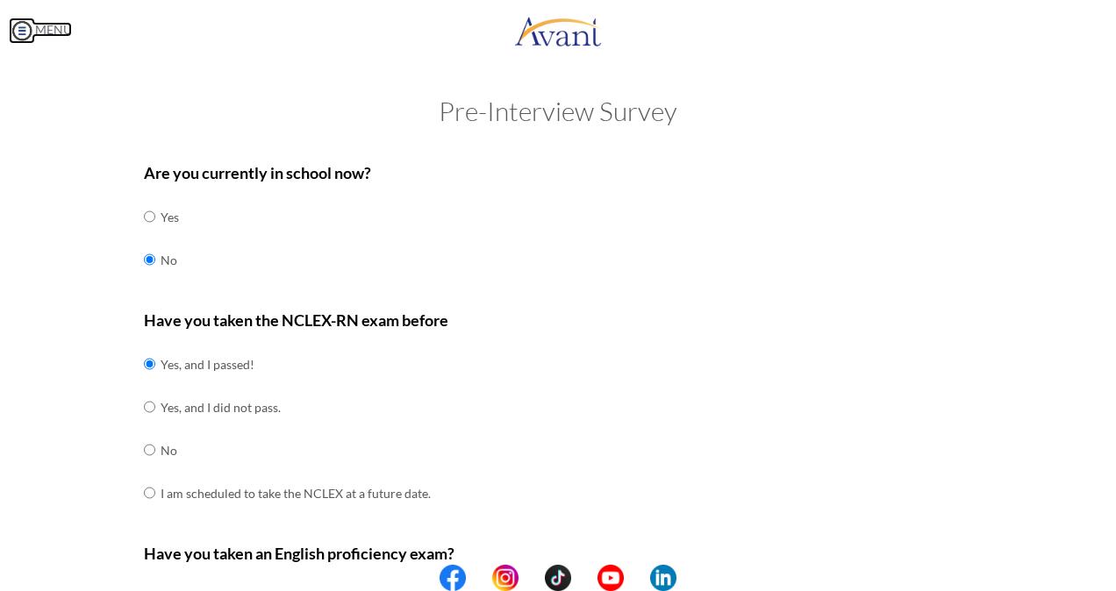
click at [21, 32] on img at bounding box center [22, 31] width 26 height 26
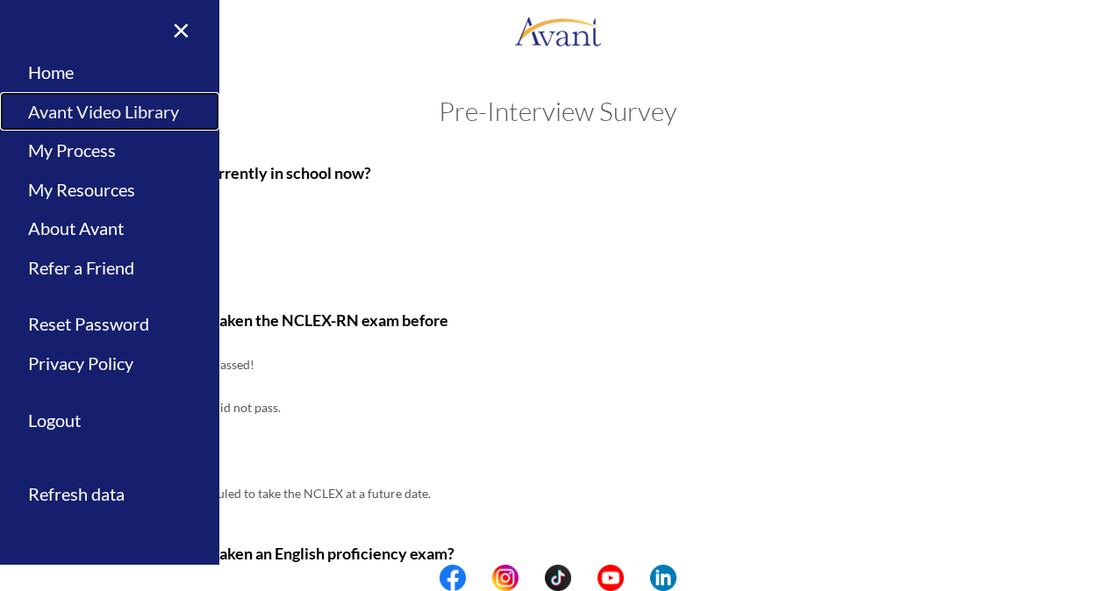
click at [116, 111] on link "Avant Video Library" at bounding box center [109, 111] width 219 height 39
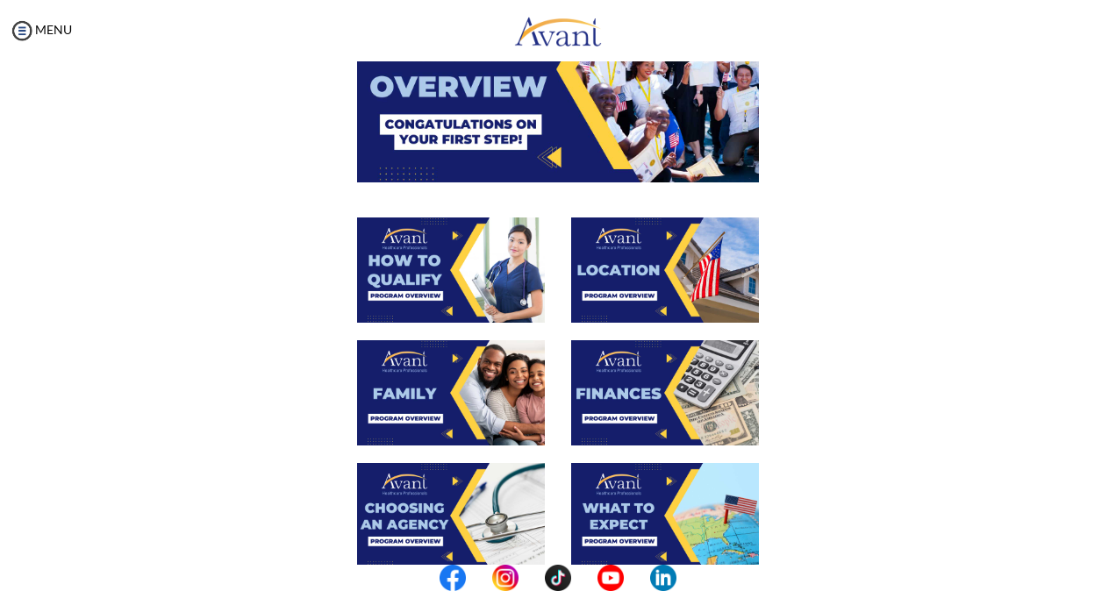
scroll to position [263, 0]
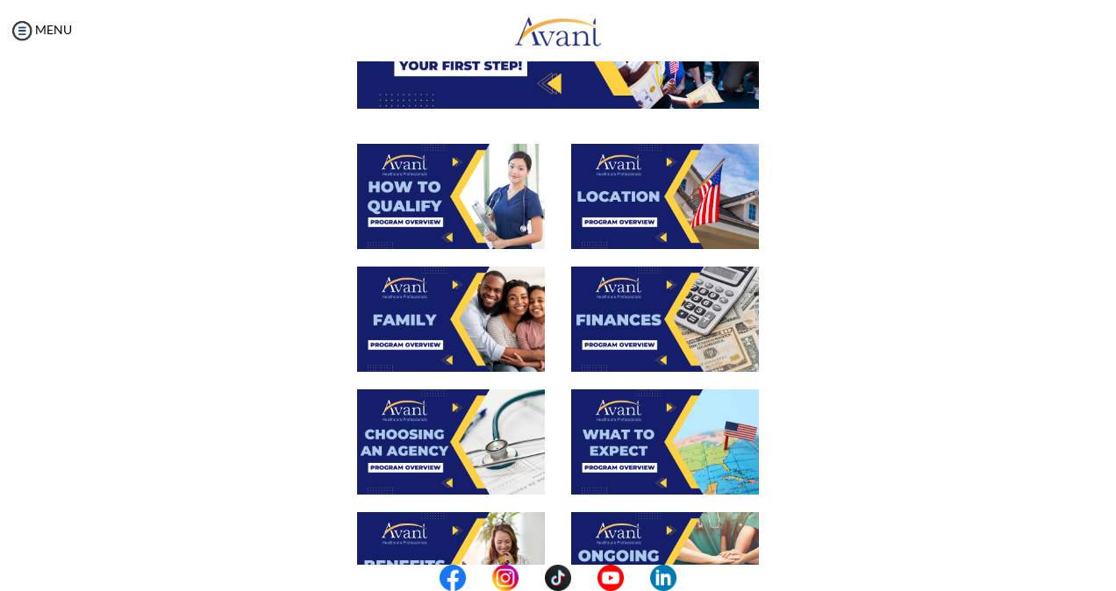
click at [411, 225] on img at bounding box center [451, 196] width 188 height 105
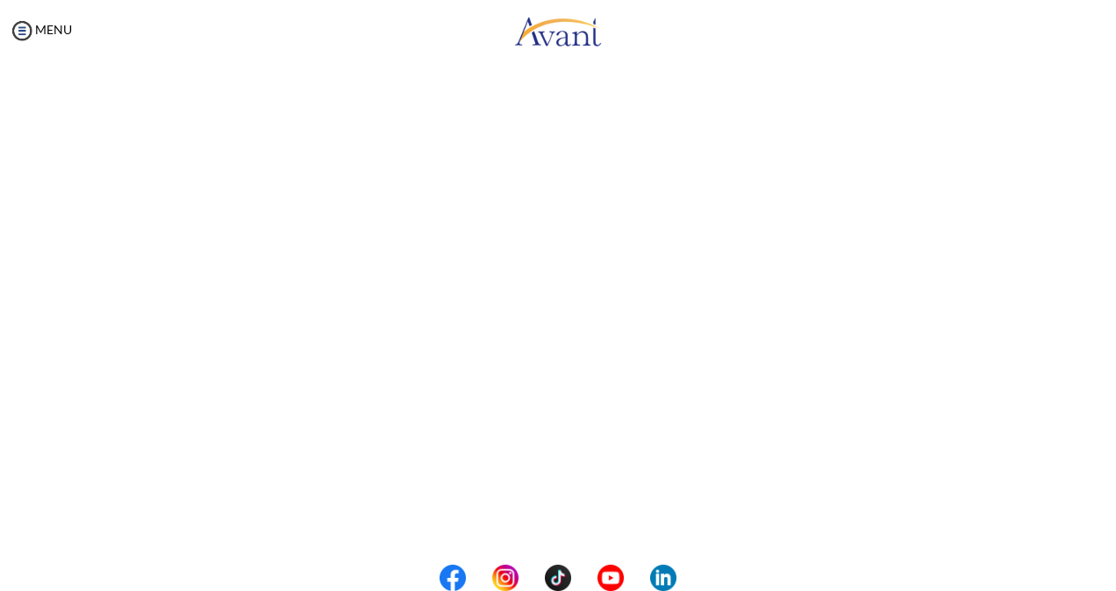
scroll to position [183, 0]
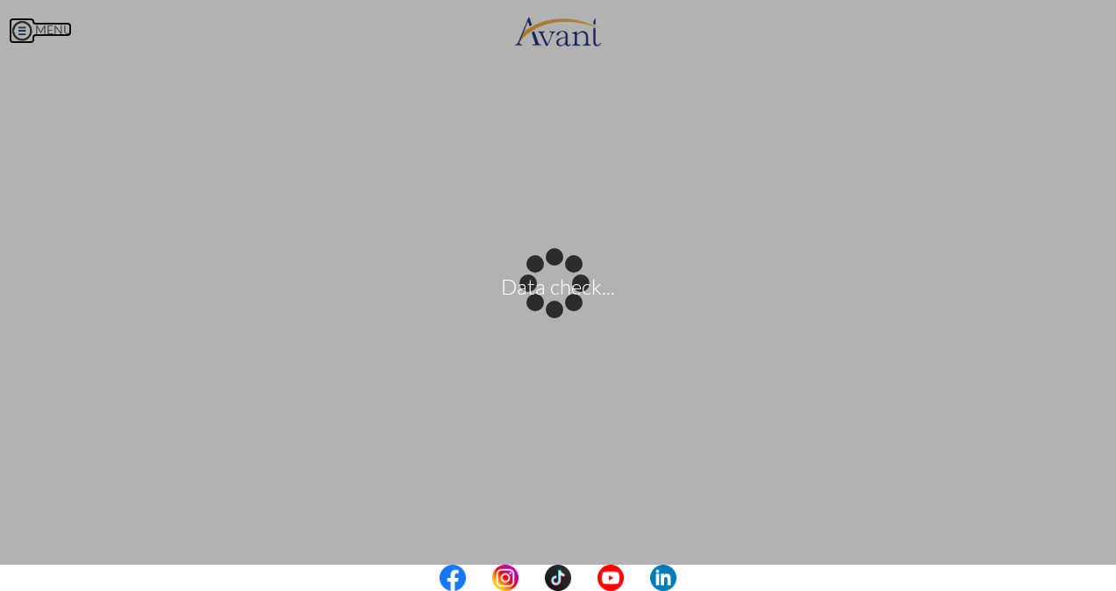
click at [21, 28] on body "Data check... Maintenance break. Please come back in 2 hours. MENU My Status Wh…" at bounding box center [558, 295] width 1116 height 591
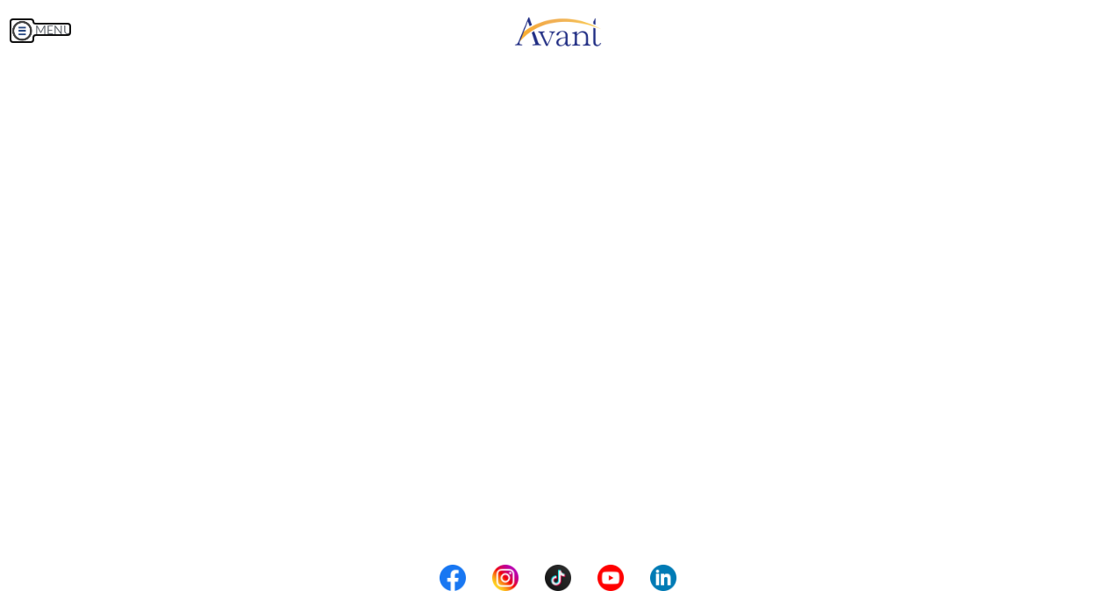
scroll to position [271, 0]
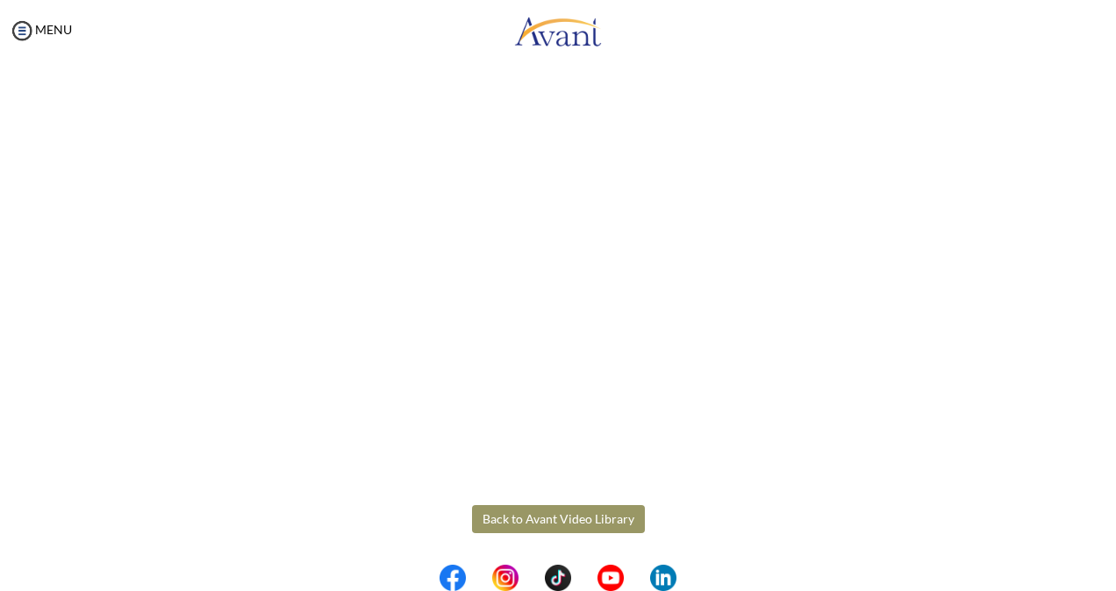
click at [604, 517] on button "Back to Avant Video Library" at bounding box center [558, 519] width 173 height 28
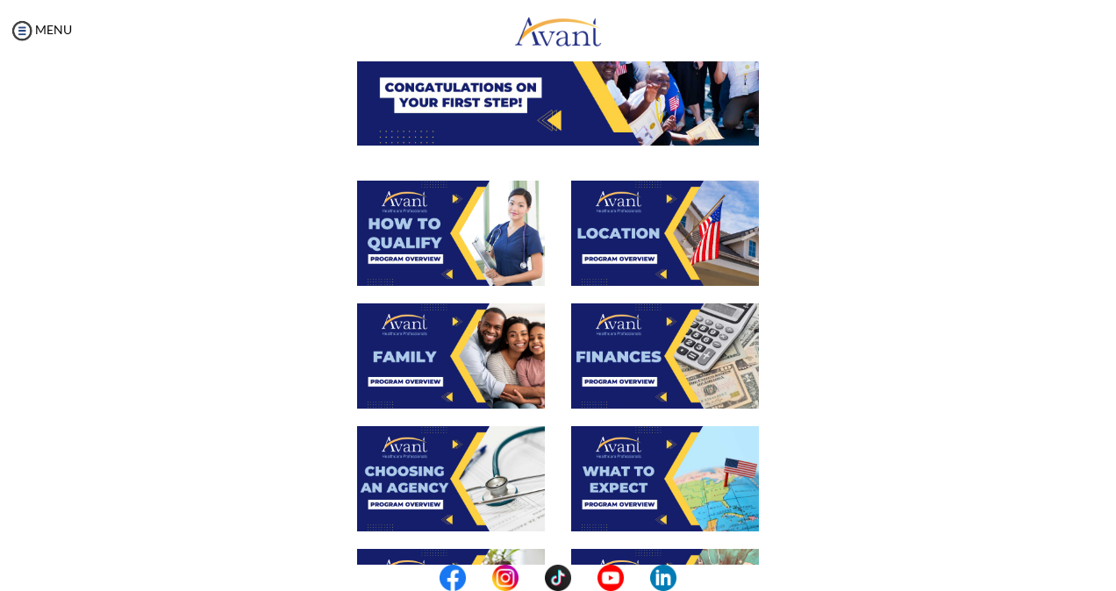
scroll to position [263, 0]
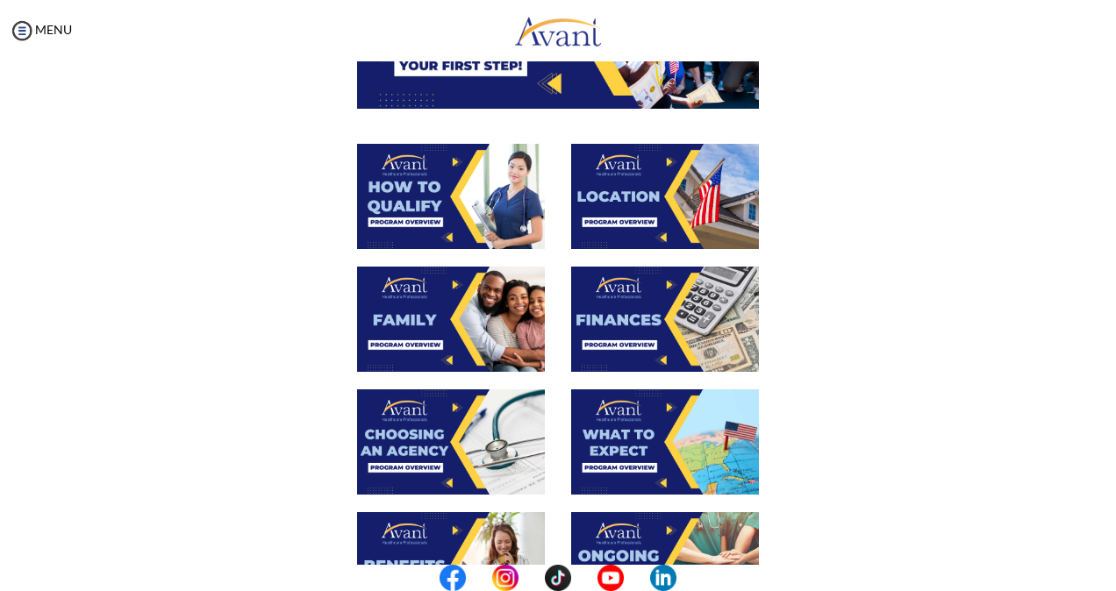
click at [411, 342] on img at bounding box center [451, 319] width 188 height 105
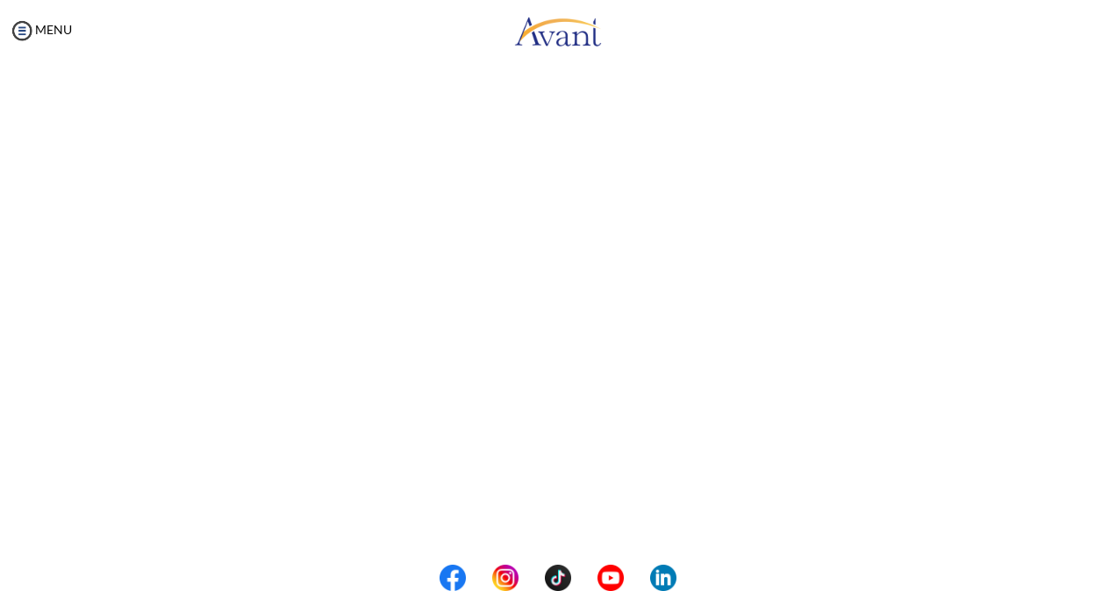
scroll to position [459, 0]
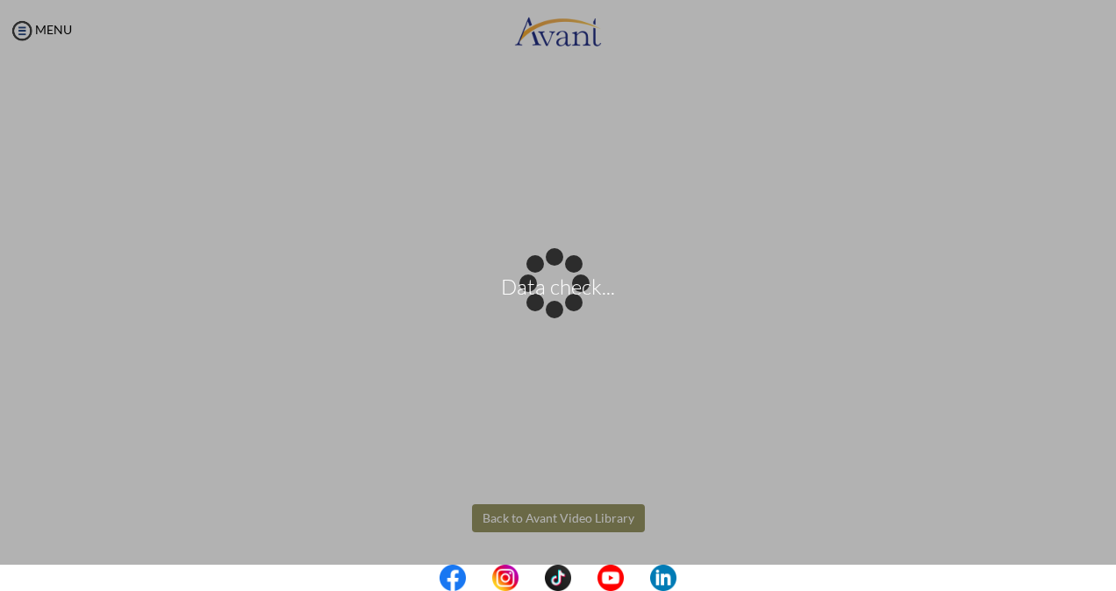
click at [557, 519] on body "Data check... Maintenance break. Please come back in 2 hours. MENU My Status Wh…" at bounding box center [558, 295] width 1116 height 591
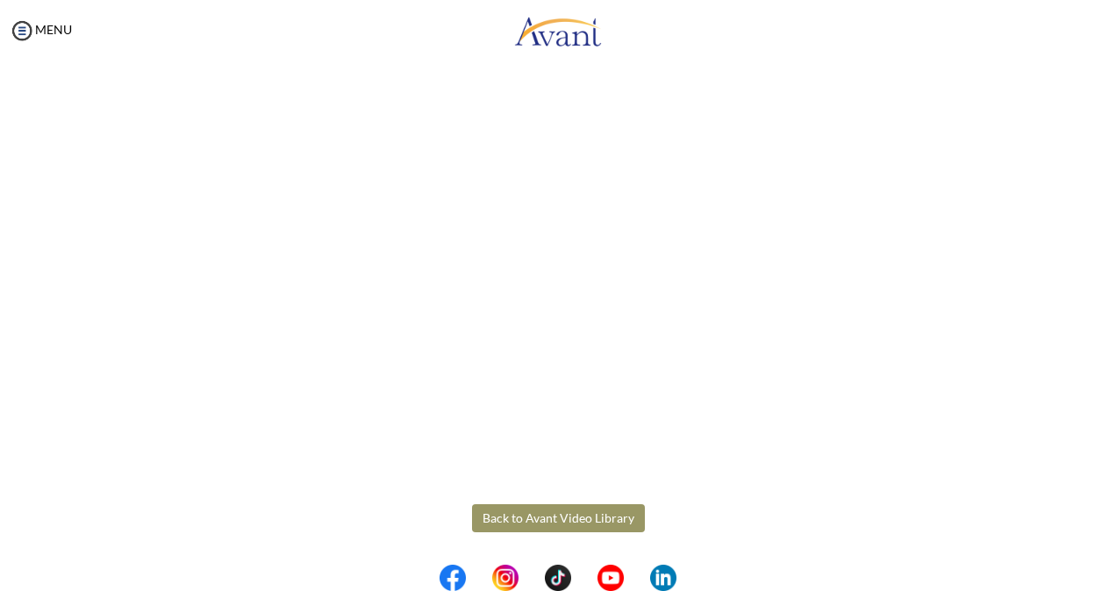
click at [584, 514] on button "Back to Avant Video Library" at bounding box center [558, 519] width 173 height 28
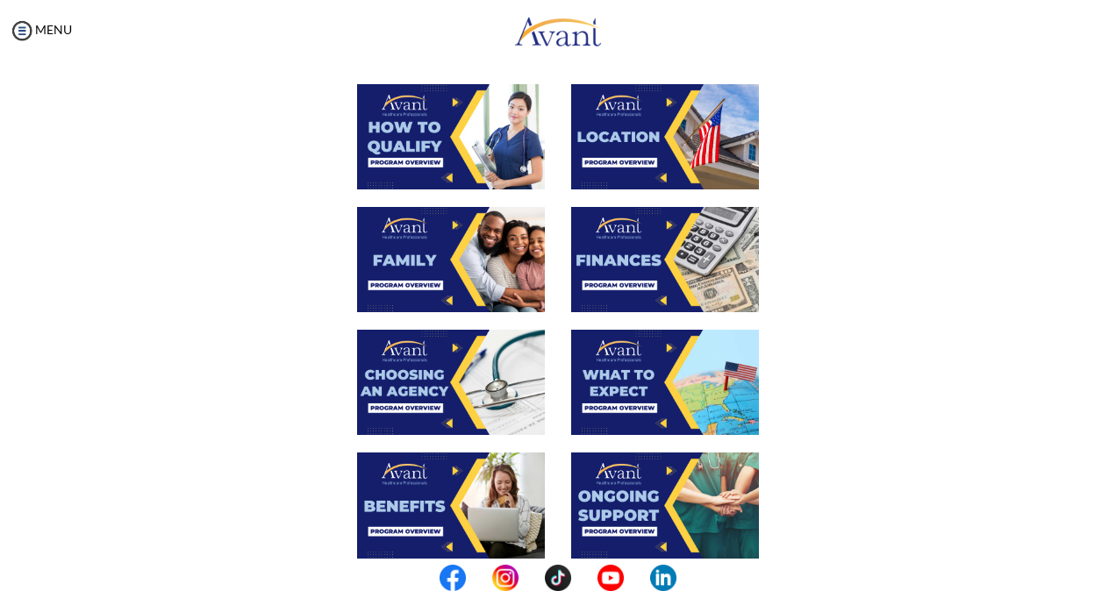
scroll to position [351, 0]
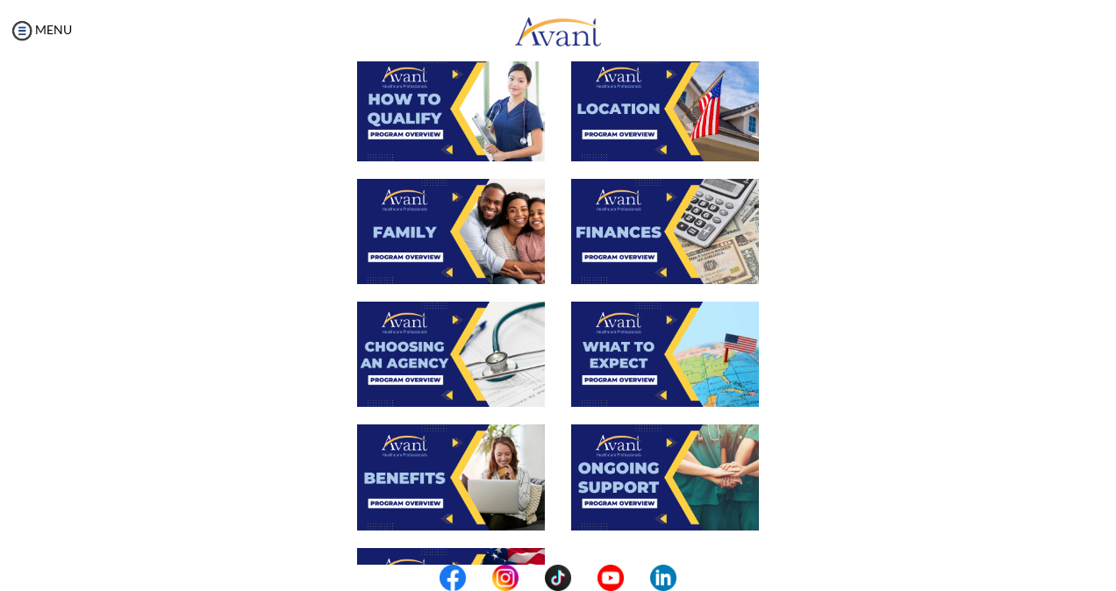
click at [411, 377] on img at bounding box center [451, 354] width 188 height 105
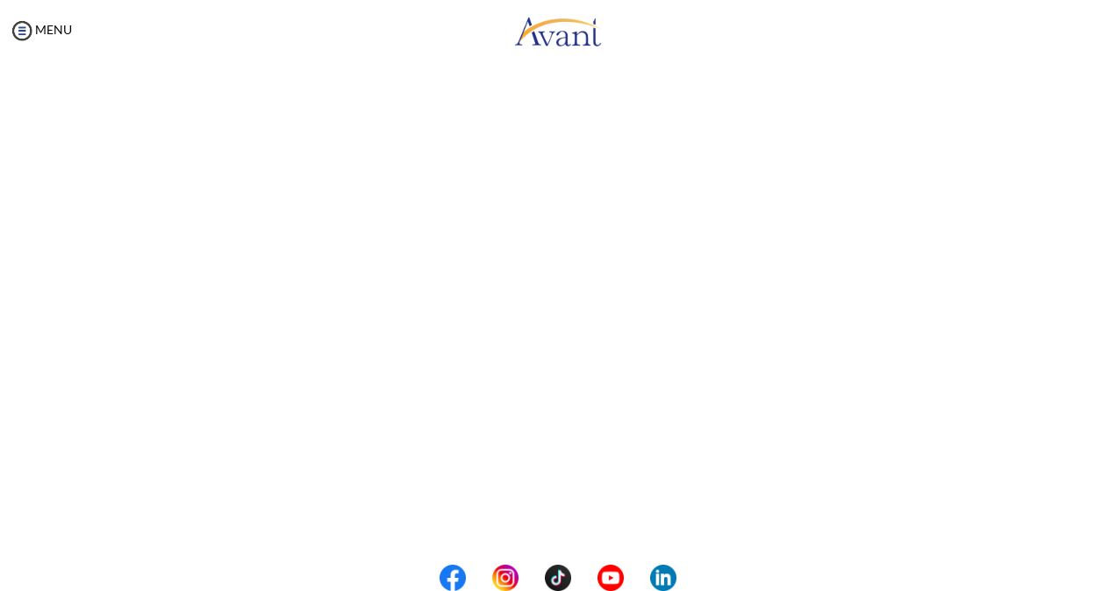
scroll to position [459, 0]
click at [584, 514] on body "Maintenance break. Please come back in 2 hours. MENU My Status What is the next…" at bounding box center [558, 295] width 1116 height 591
click at [520, 523] on button "Back to Avant Video Library" at bounding box center [558, 519] width 173 height 28
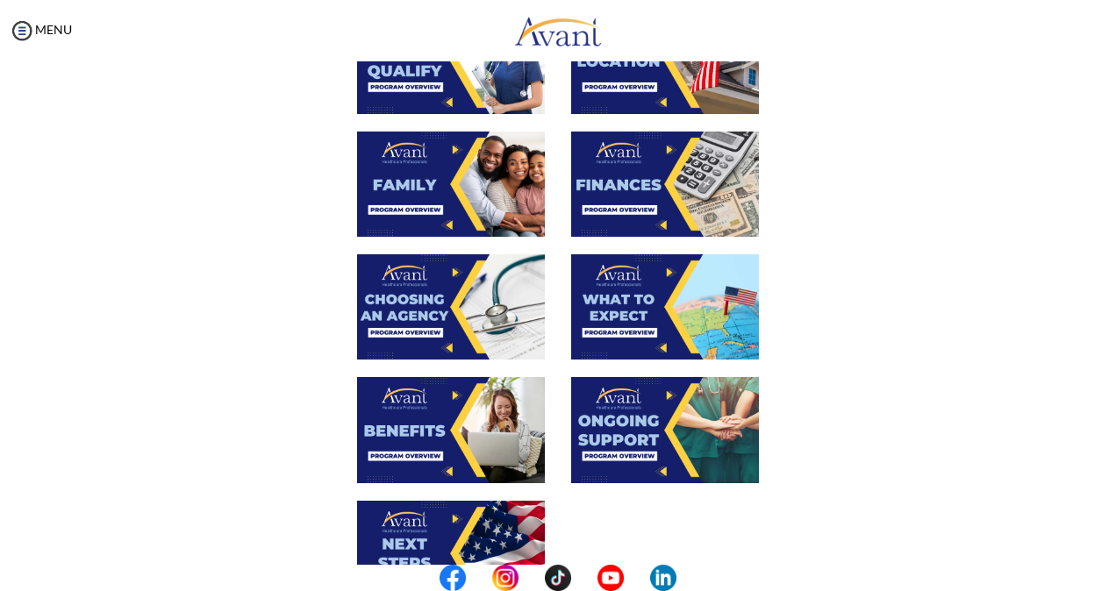
scroll to position [439, 0]
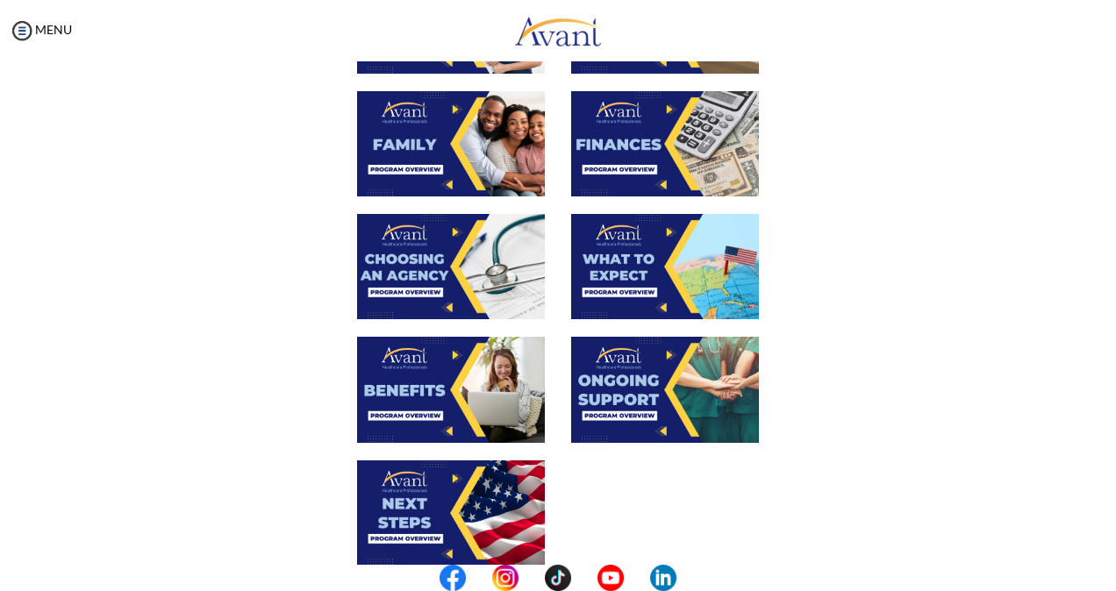
click at [424, 417] on img at bounding box center [451, 389] width 188 height 105
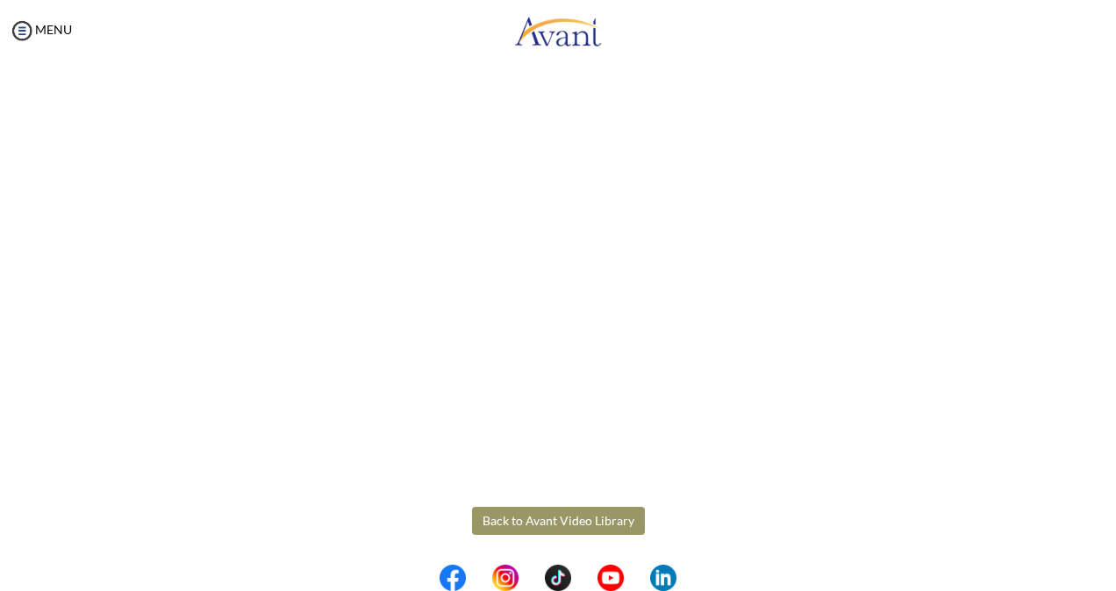
scroll to position [459, 0]
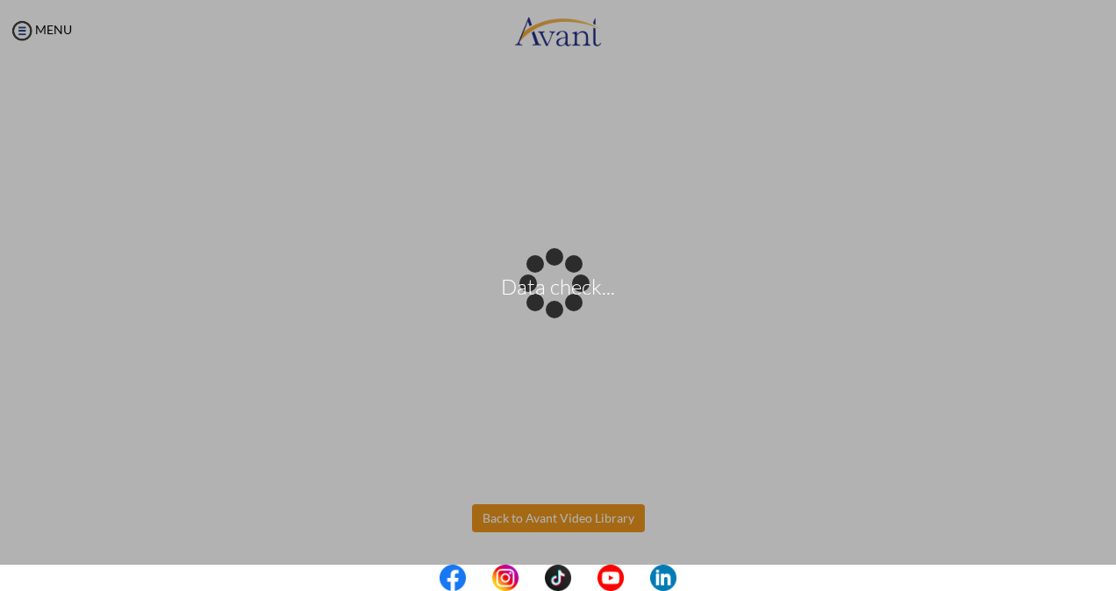
click at [587, 519] on body "Data check... Maintenance break. Please come back in 2 hours. MENU My Status Wh…" at bounding box center [558, 295] width 1116 height 591
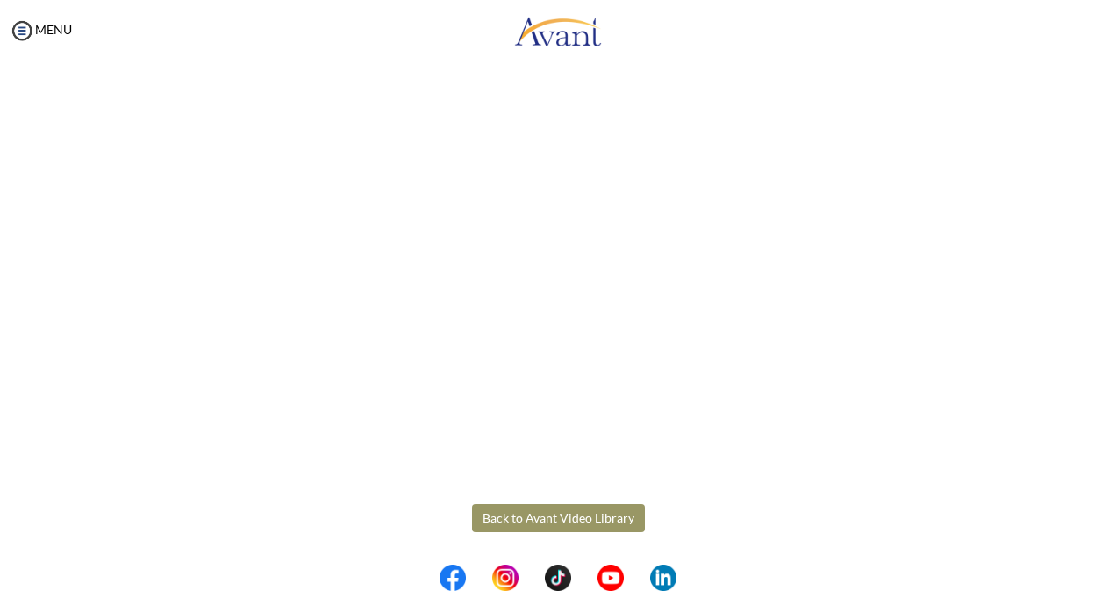
click at [570, 524] on button "Back to Avant Video Library" at bounding box center [558, 519] width 173 height 28
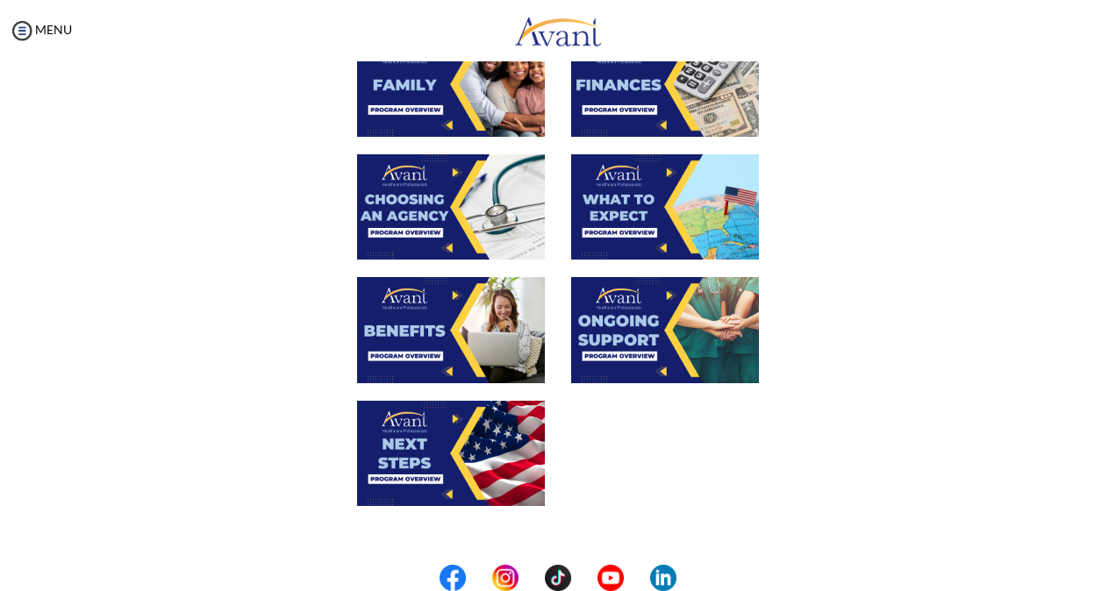
scroll to position [526, 0]
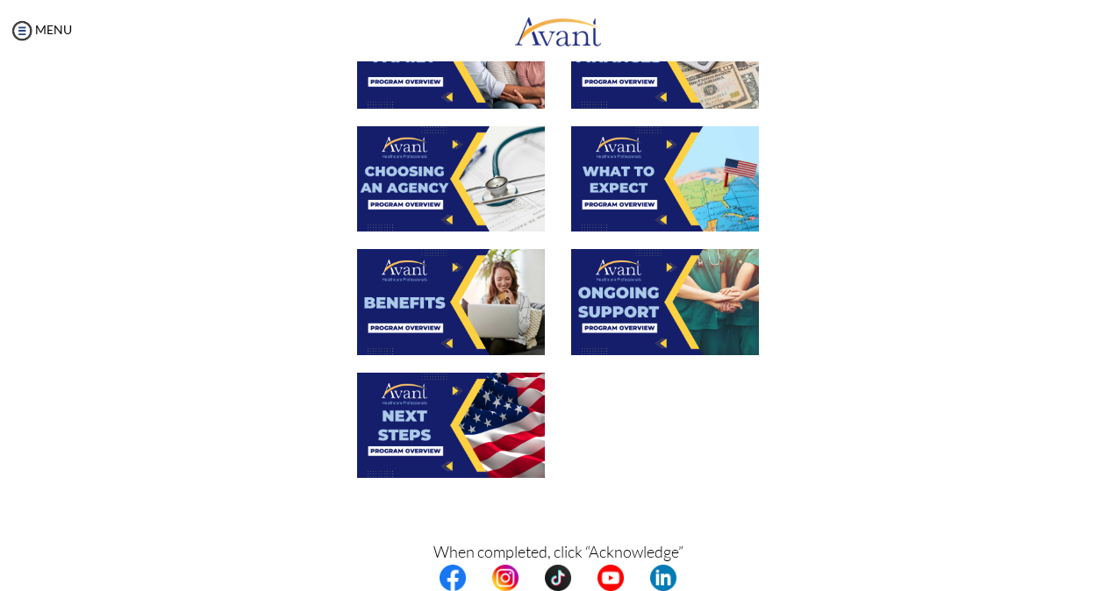
click at [421, 453] on img at bounding box center [451, 425] width 188 height 105
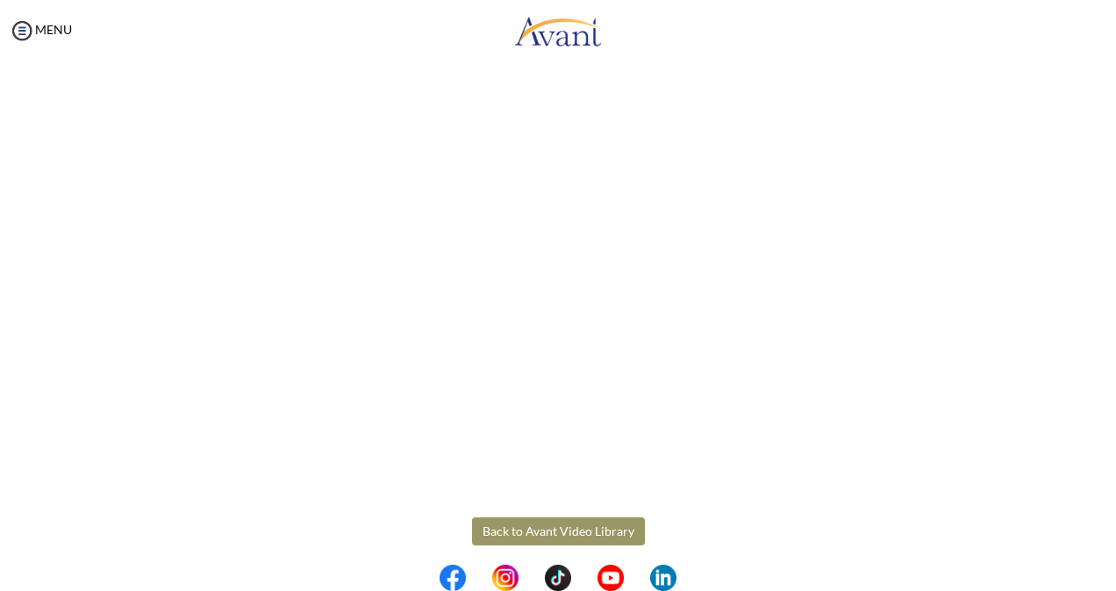
scroll to position [459, 0]
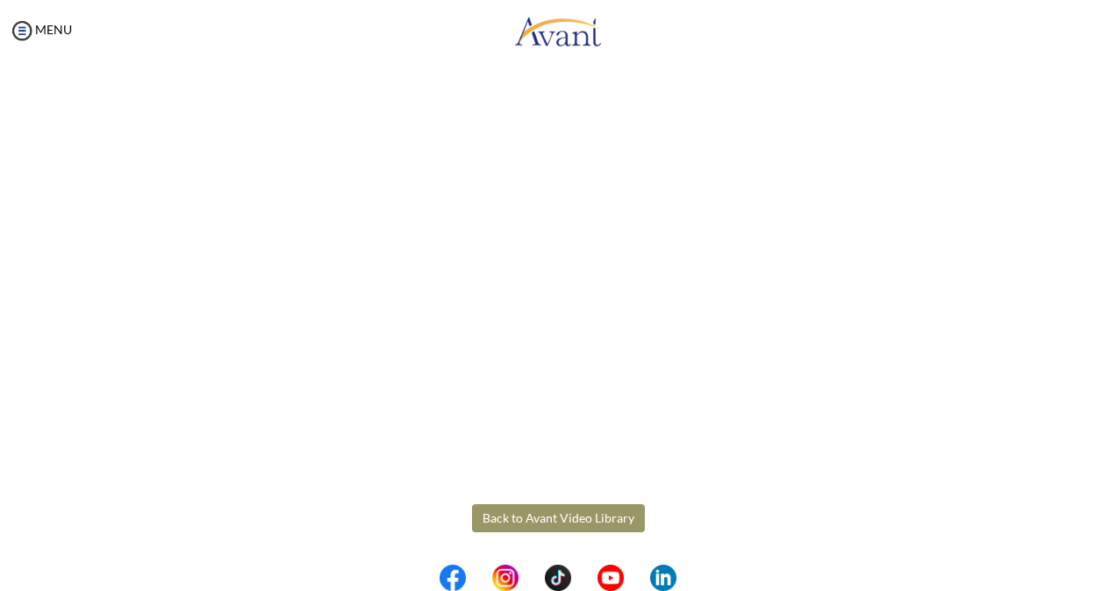
click at [598, 523] on body "Maintenance break. Please come back in 2 hours. MENU My Status What is the next…" at bounding box center [558, 295] width 1116 height 591
click at [532, 513] on button "Back to Avant Video Library" at bounding box center [558, 519] width 173 height 28
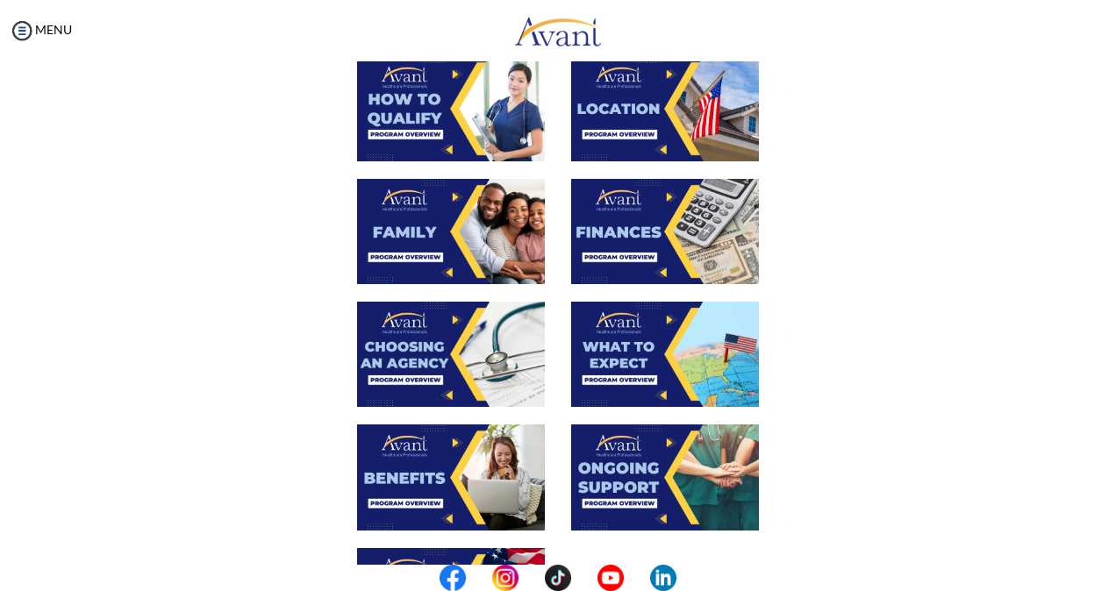
scroll to position [263, 0]
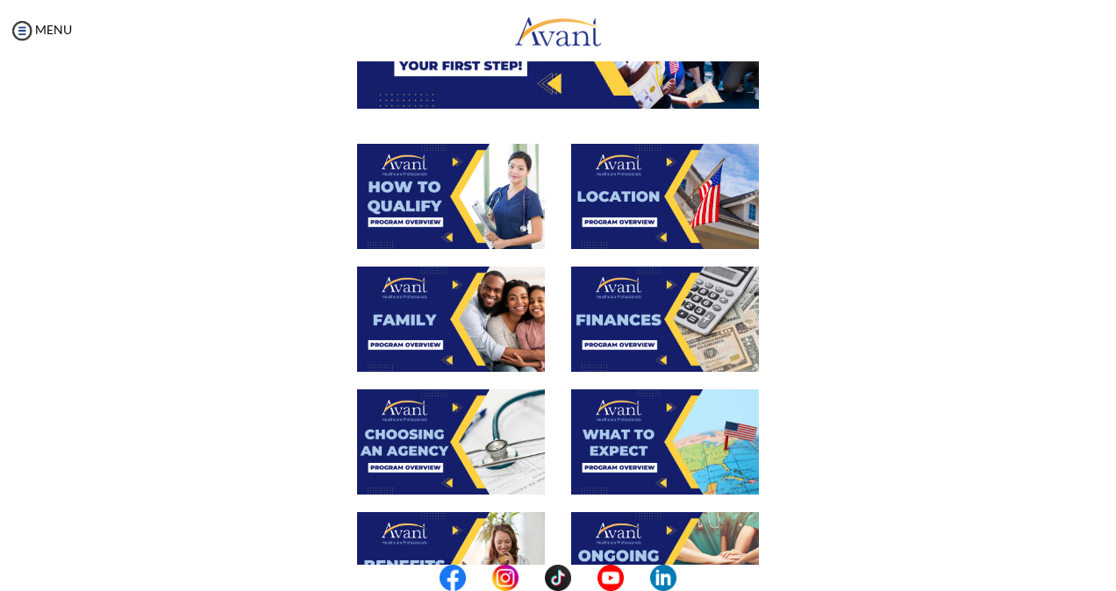
click at [639, 221] on img at bounding box center [665, 196] width 188 height 105
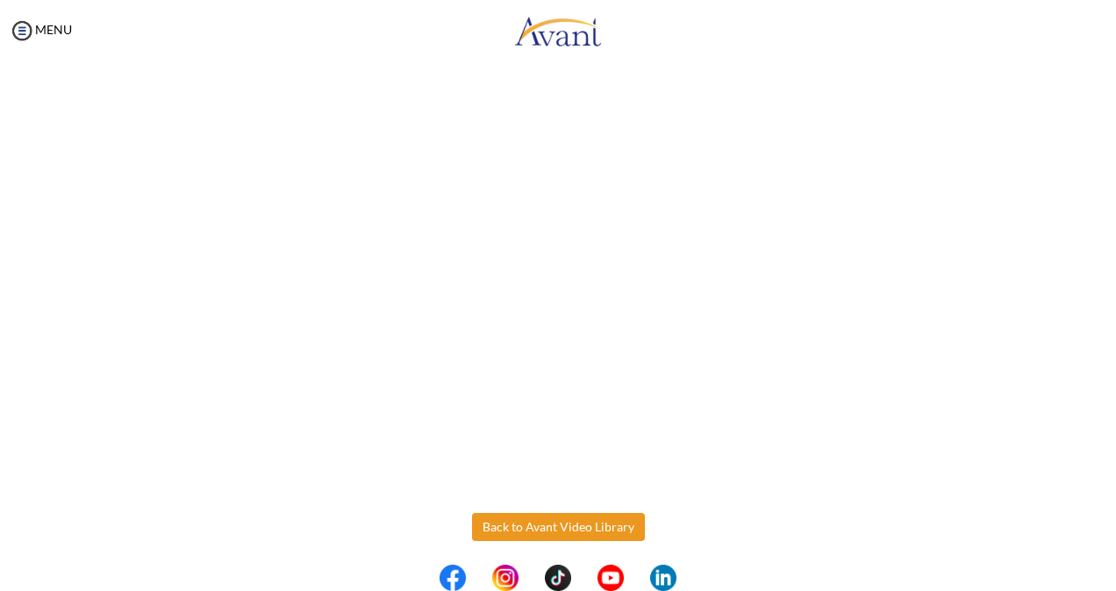
click at [587, 525] on body "Maintenance break. Please come back in 2 hours. MENU My Status What is the next…" at bounding box center [558, 295] width 1116 height 591
click at [569, 530] on button "Back to Avant Video Library" at bounding box center [558, 527] width 173 height 28
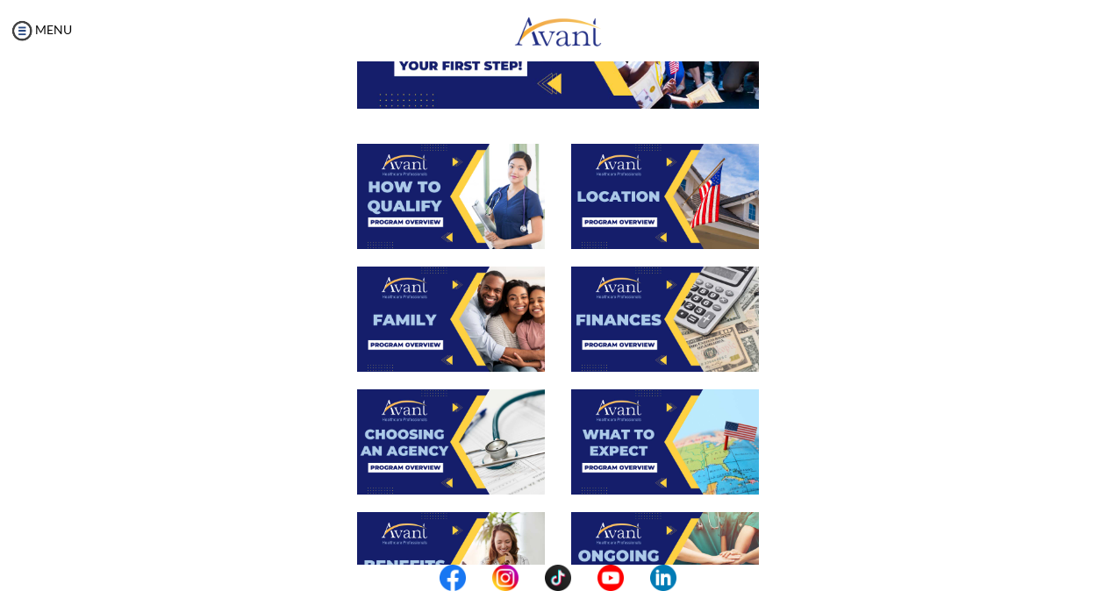
click at [624, 345] on img at bounding box center [665, 319] width 188 height 105
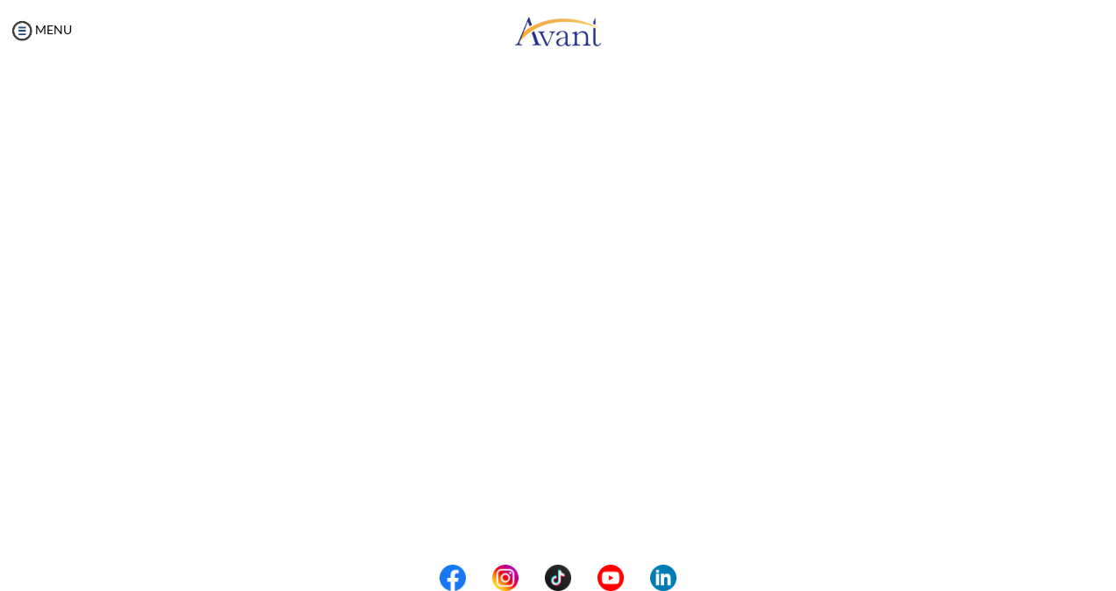
scroll to position [271, 0]
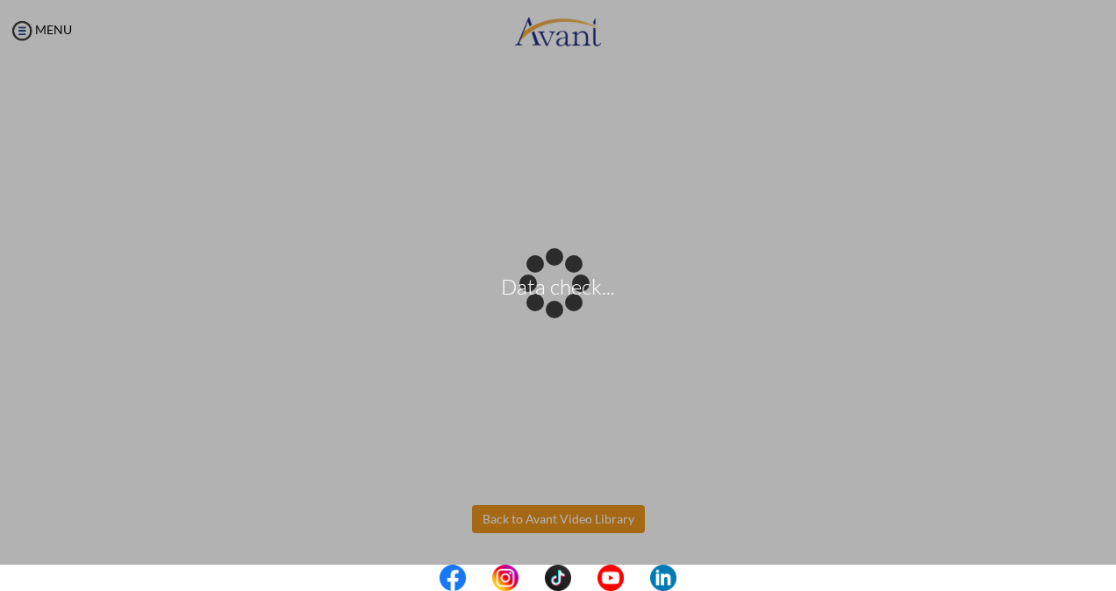
click at [553, 512] on body "Data check... Maintenance break. Please come back in 2 hours. MENU My Status Wh…" at bounding box center [558, 295] width 1116 height 591
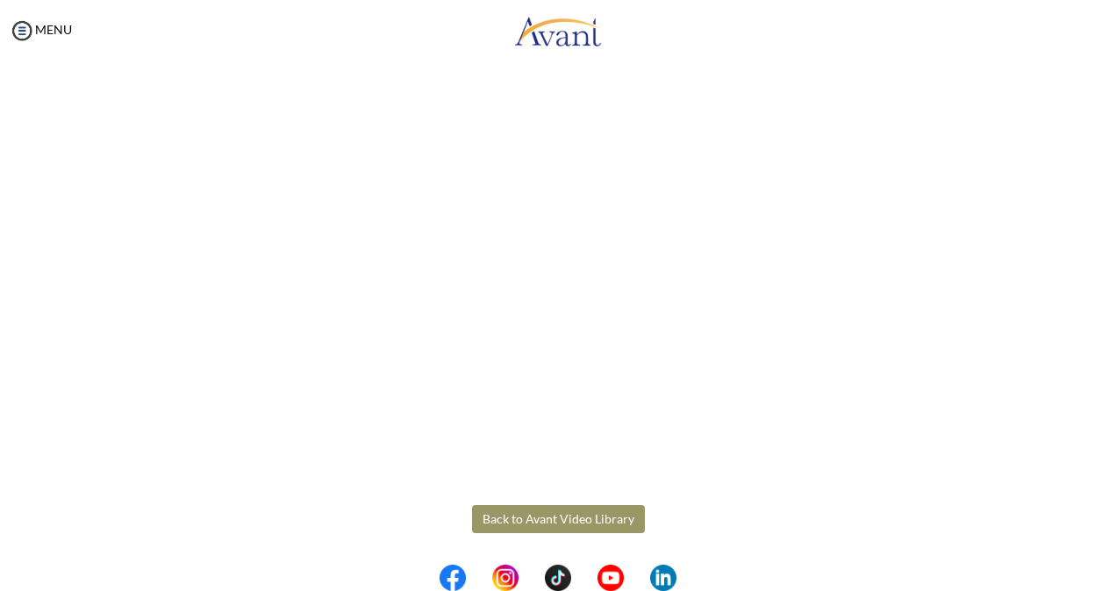
click at [594, 519] on button "Back to Avant Video Library" at bounding box center [558, 519] width 173 height 28
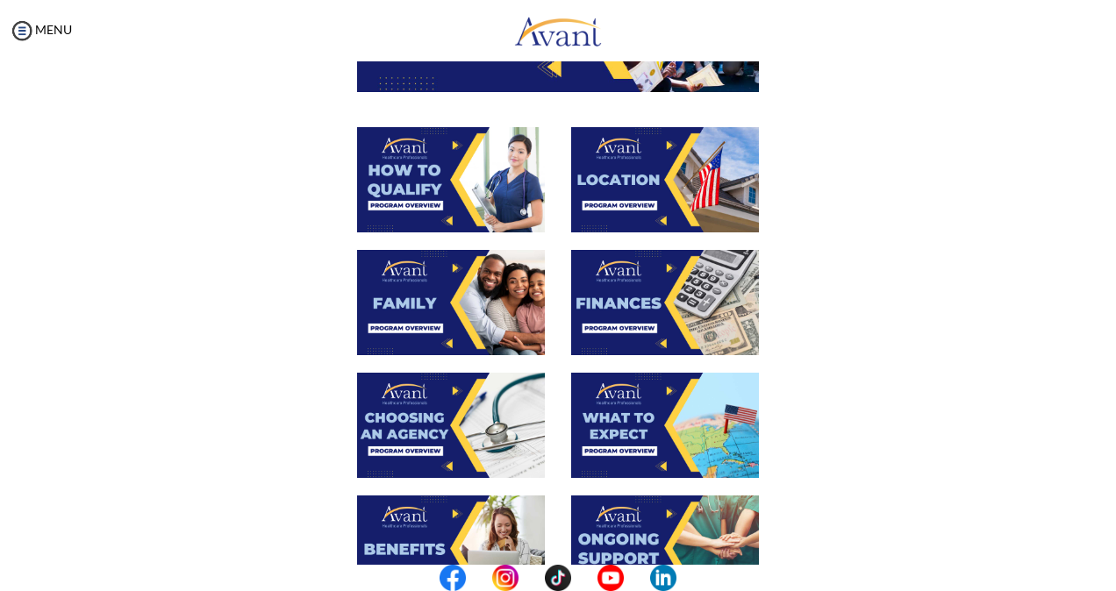
scroll to position [351, 0]
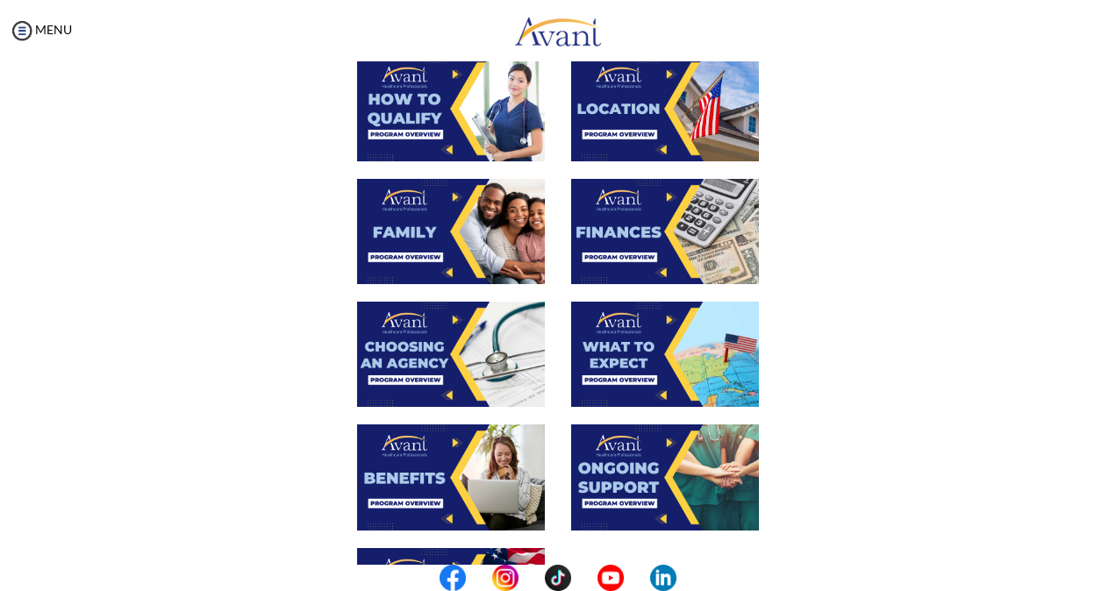
click at [623, 380] on img at bounding box center [665, 354] width 188 height 105
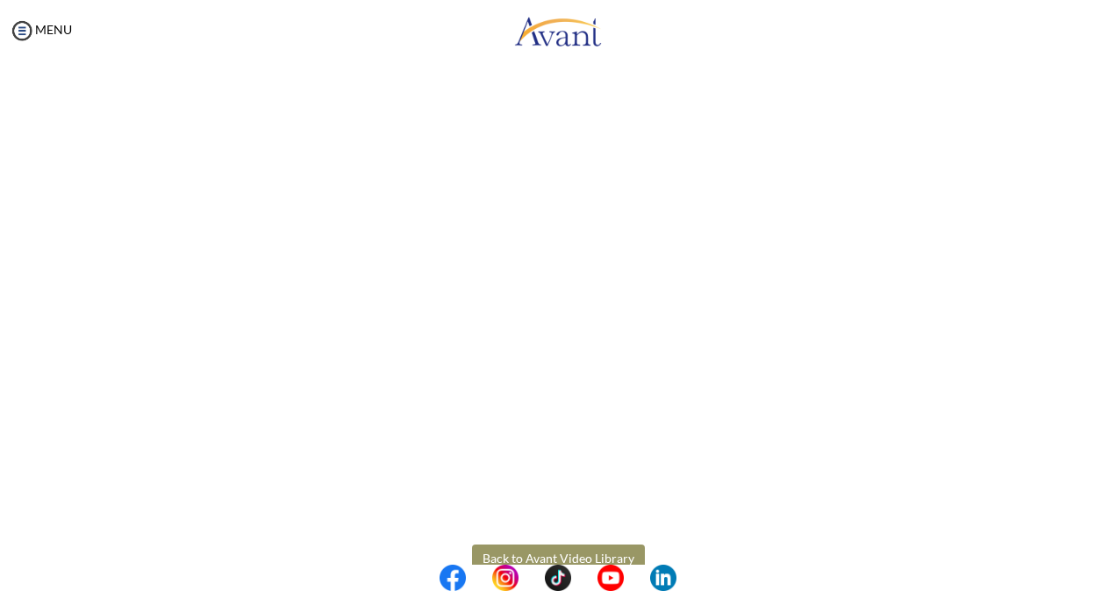
scroll to position [459, 0]
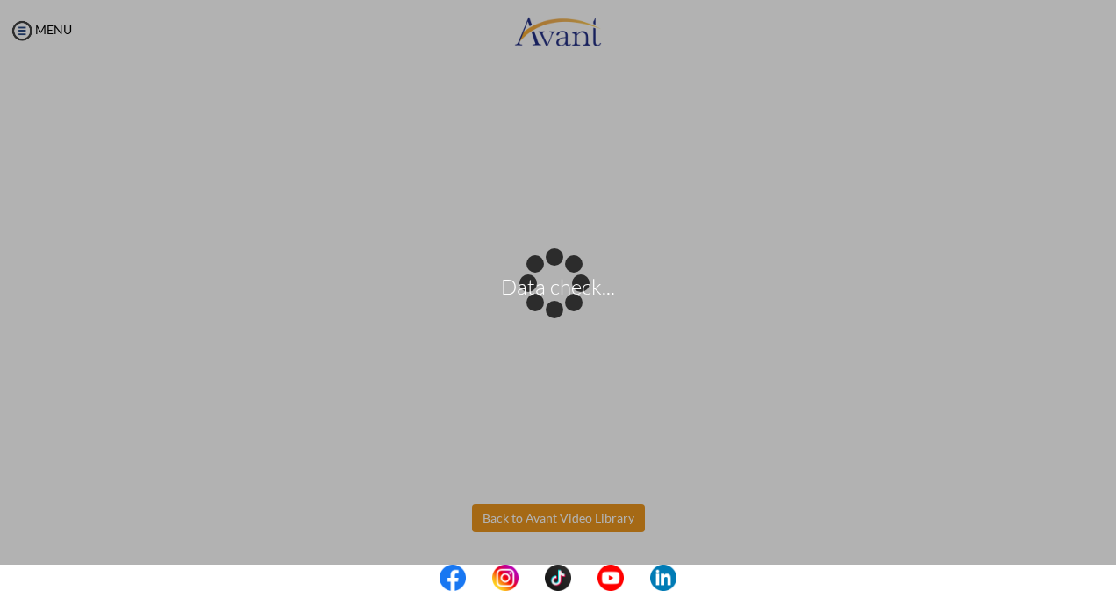
click at [602, 512] on body "Data check... Maintenance break. Please come back in 2 hours. MENU My Status Wh…" at bounding box center [558, 295] width 1116 height 591
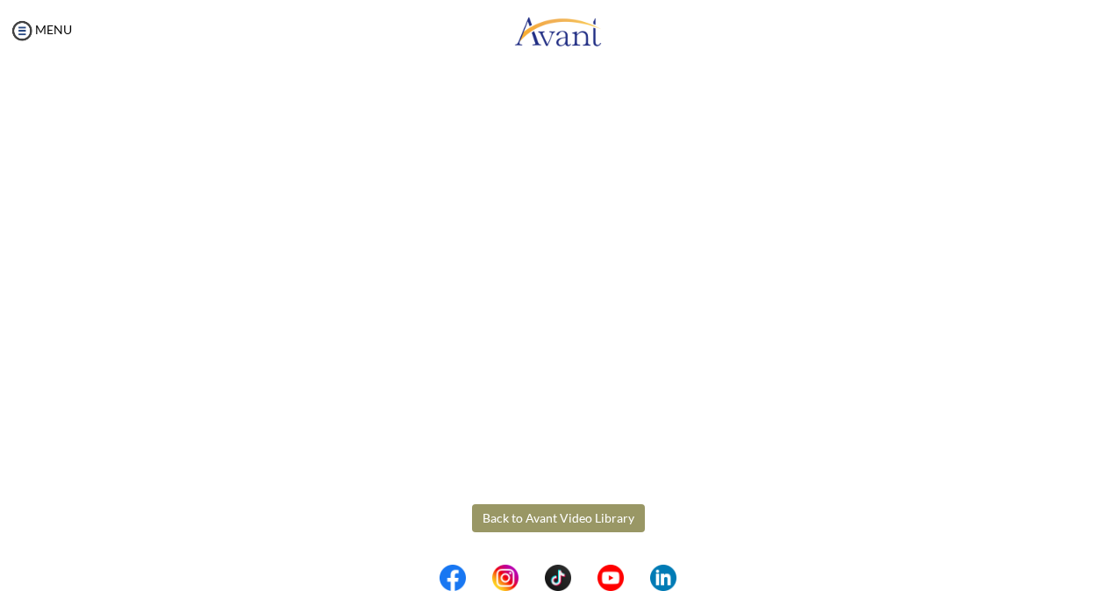
click at [593, 519] on button "Back to Avant Video Library" at bounding box center [558, 519] width 173 height 28
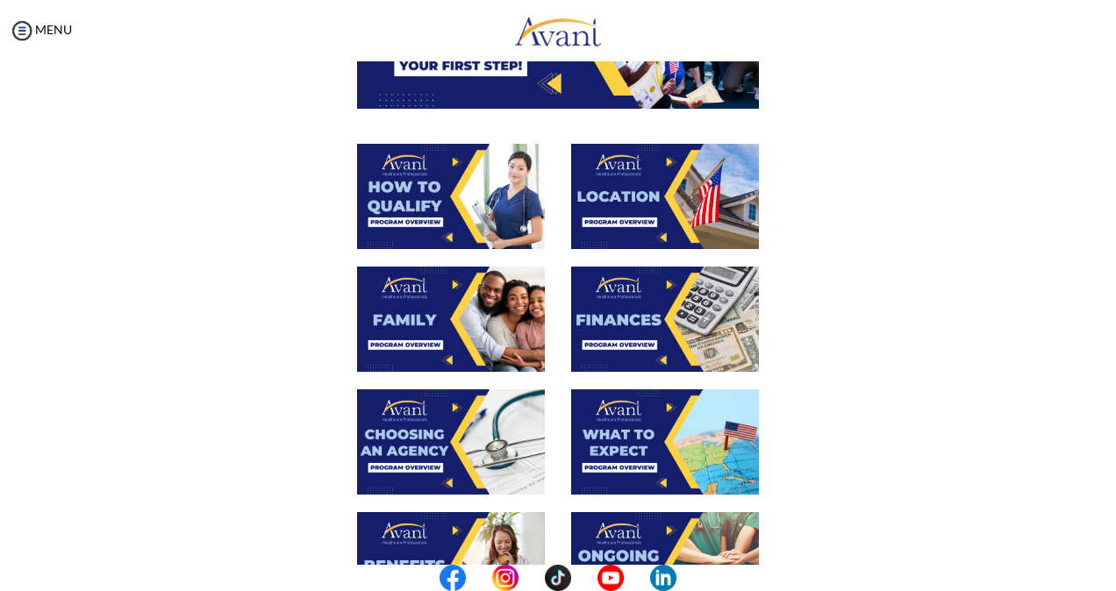
scroll to position [439, 0]
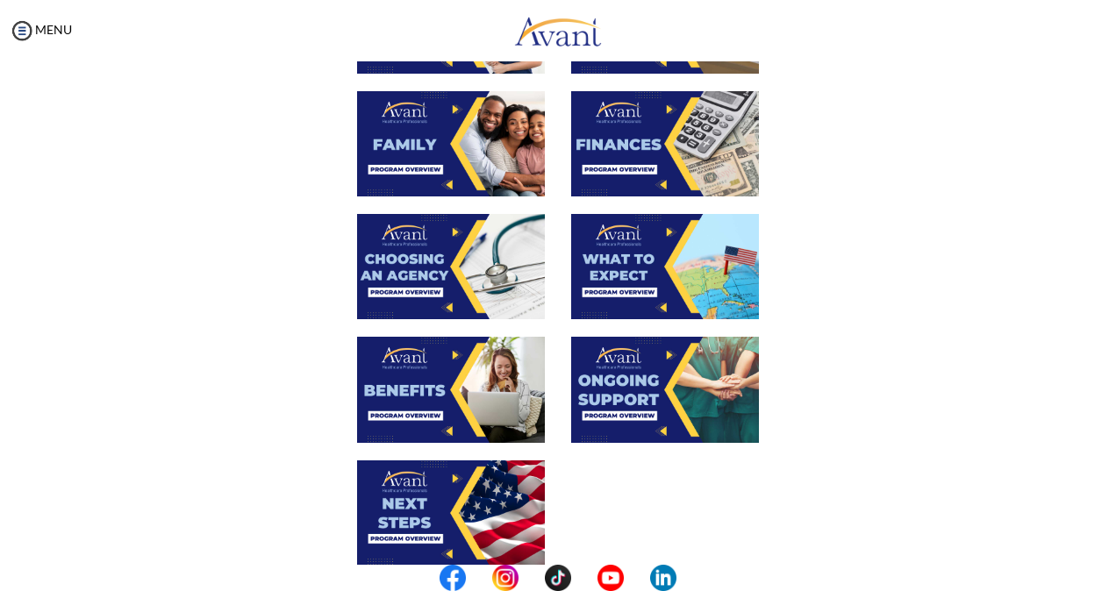
click at [632, 420] on img at bounding box center [665, 389] width 188 height 105
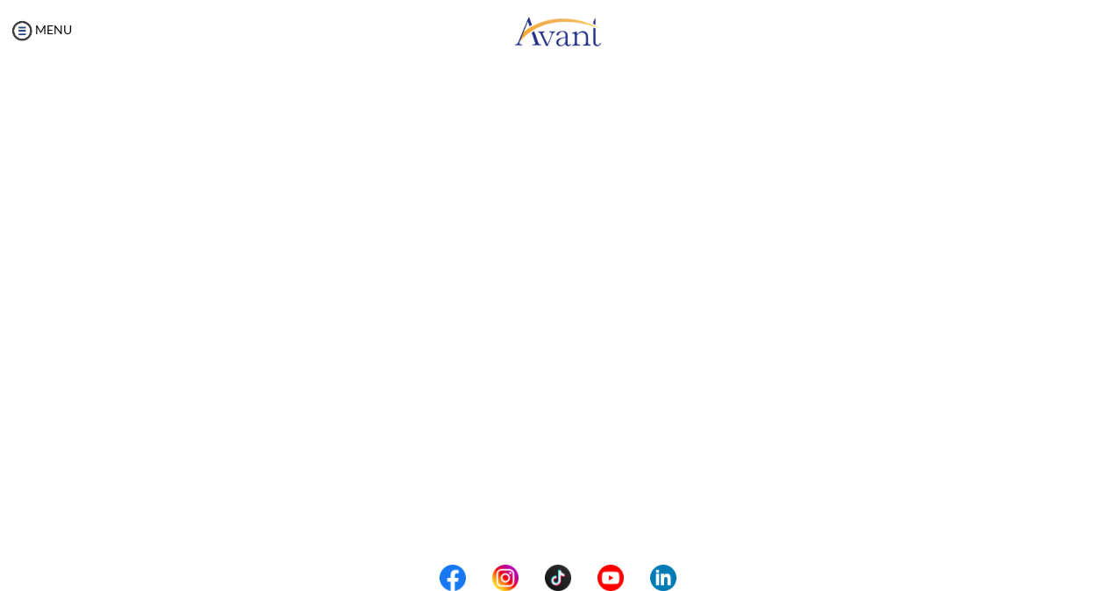
scroll to position [263, 0]
